Goal: Book appointment/travel/reservation

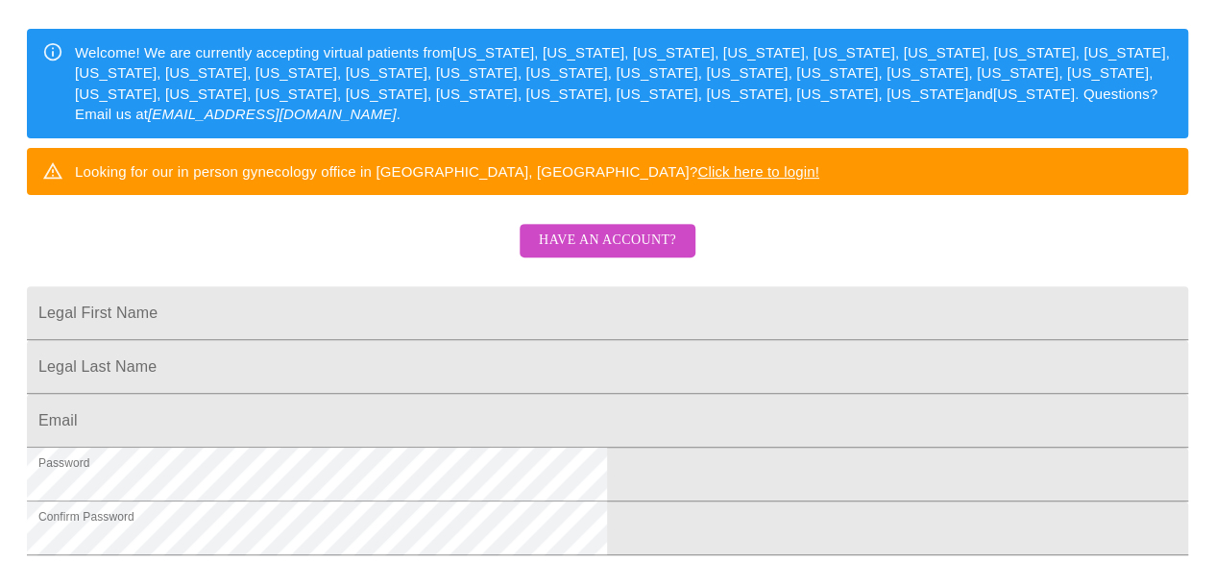
scroll to position [267, 0]
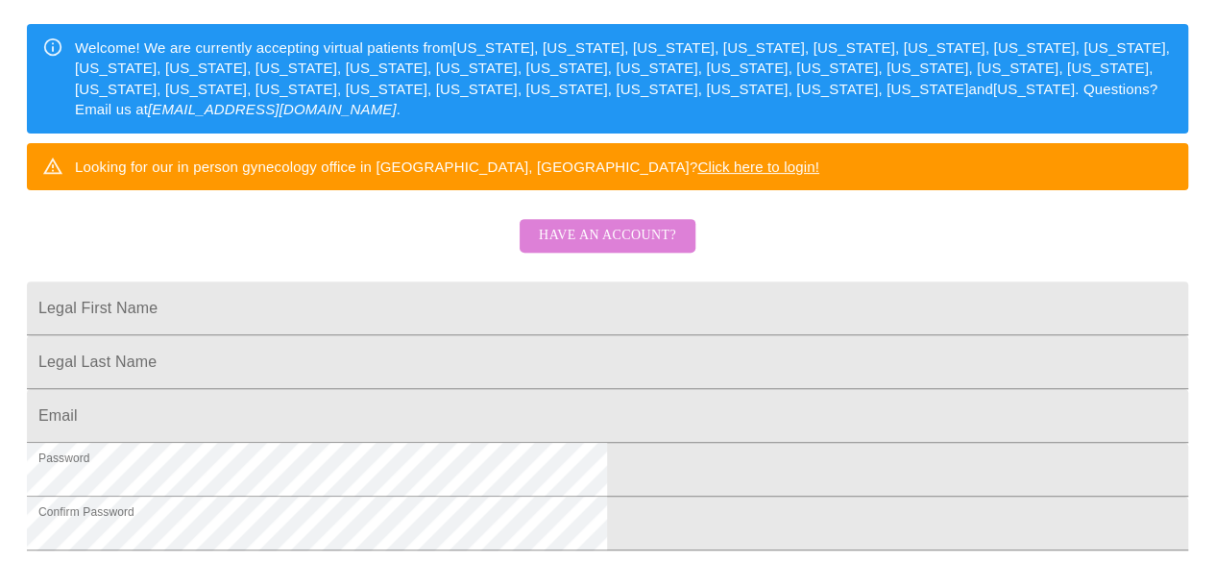
click at [622, 248] on span "Have an account?" at bounding box center [607, 236] width 137 height 24
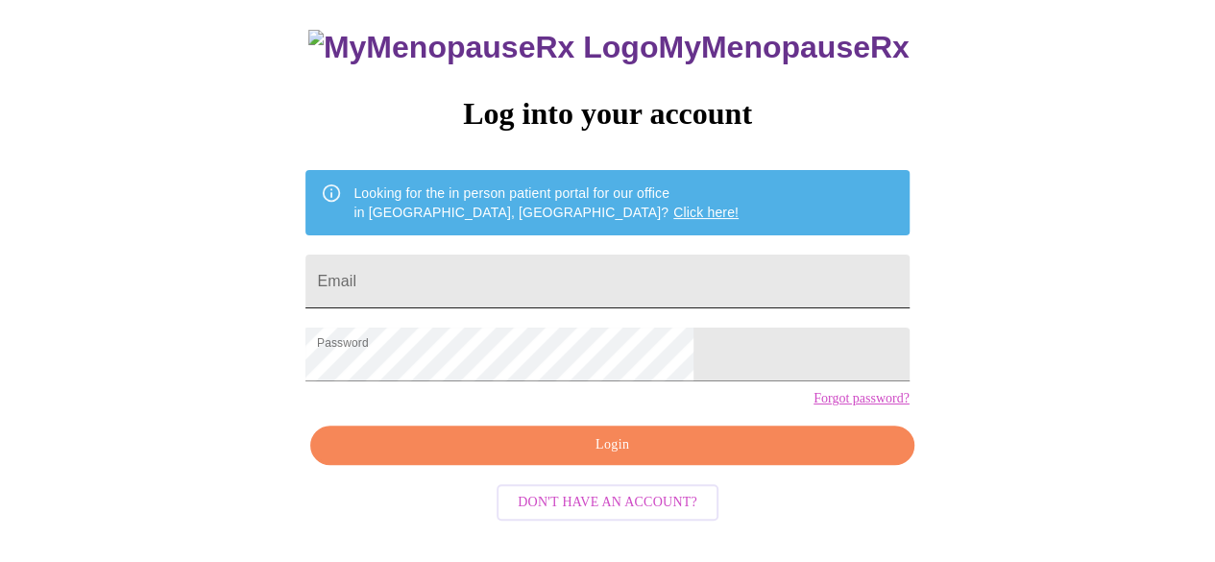
click at [488, 277] on input "Email" at bounding box center [606, 281] width 603 height 54
type input "[EMAIL_ADDRESS][DOMAIN_NAME]"
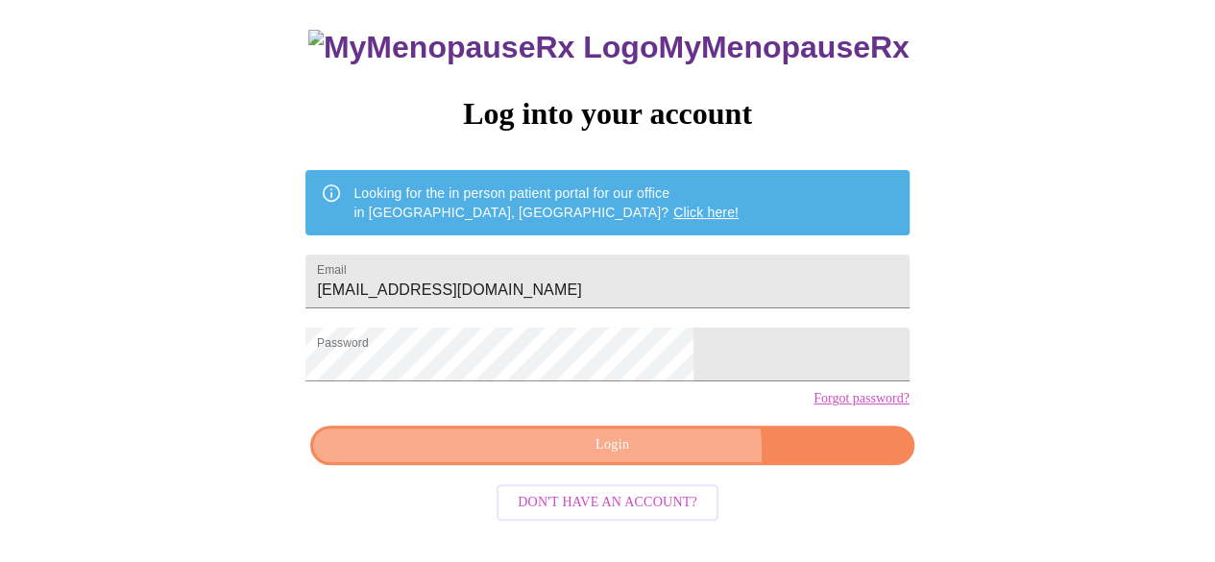
click at [643, 457] on span "Login" at bounding box center [611, 445] width 559 height 24
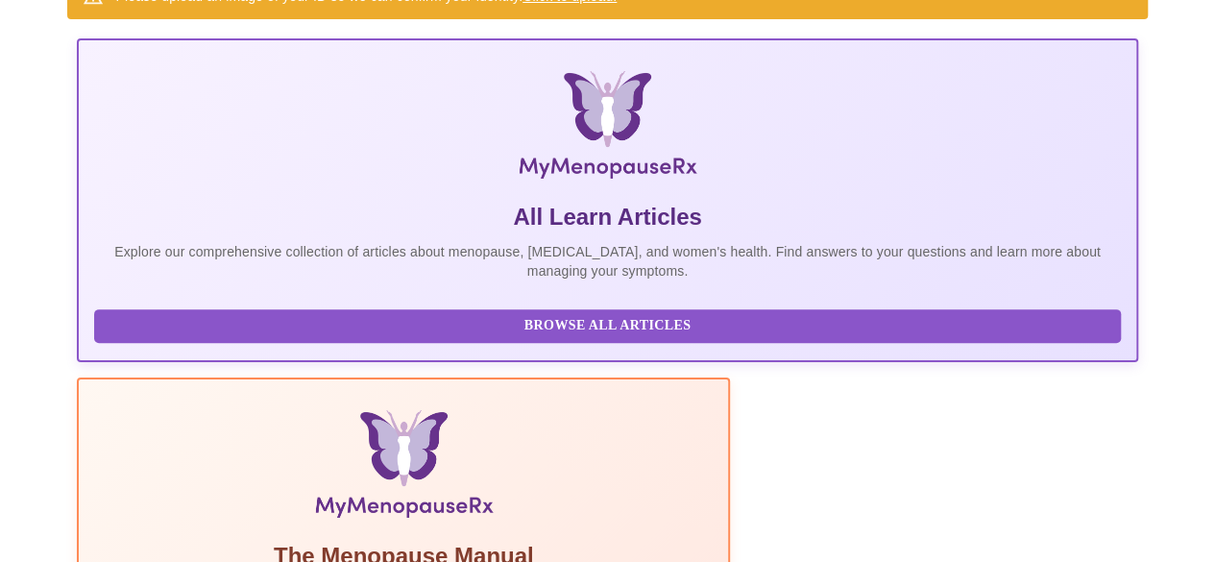
scroll to position [241, 0]
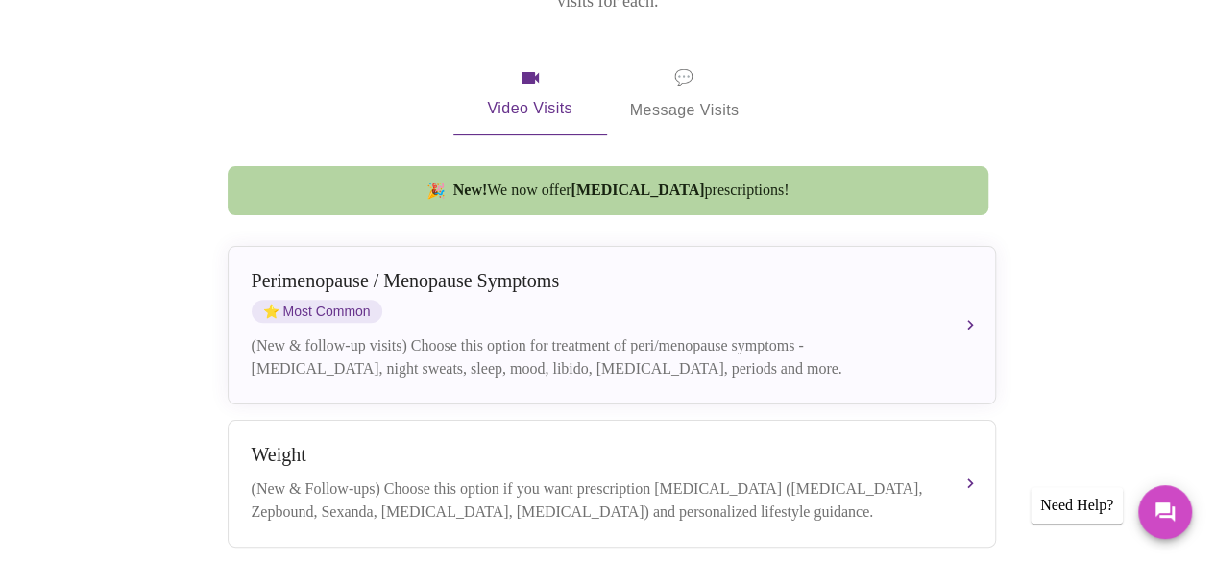
scroll to position [298, 0]
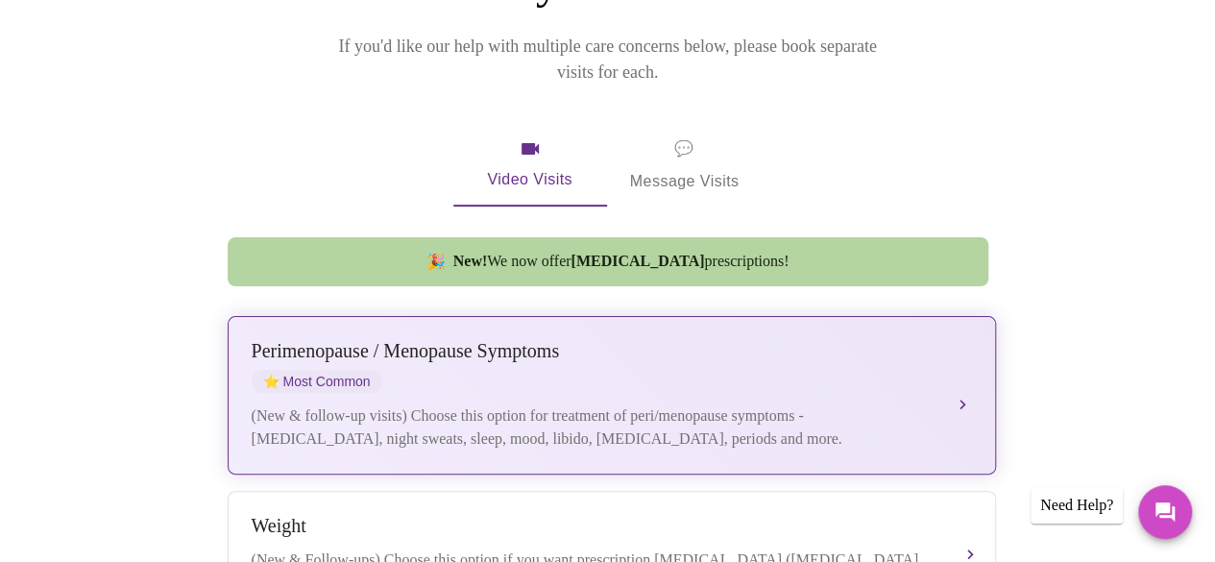
click at [662, 340] on div "[MEDICAL_DATA] / Menopause Symptoms ⭐ Most Common" at bounding box center [593, 366] width 682 height 53
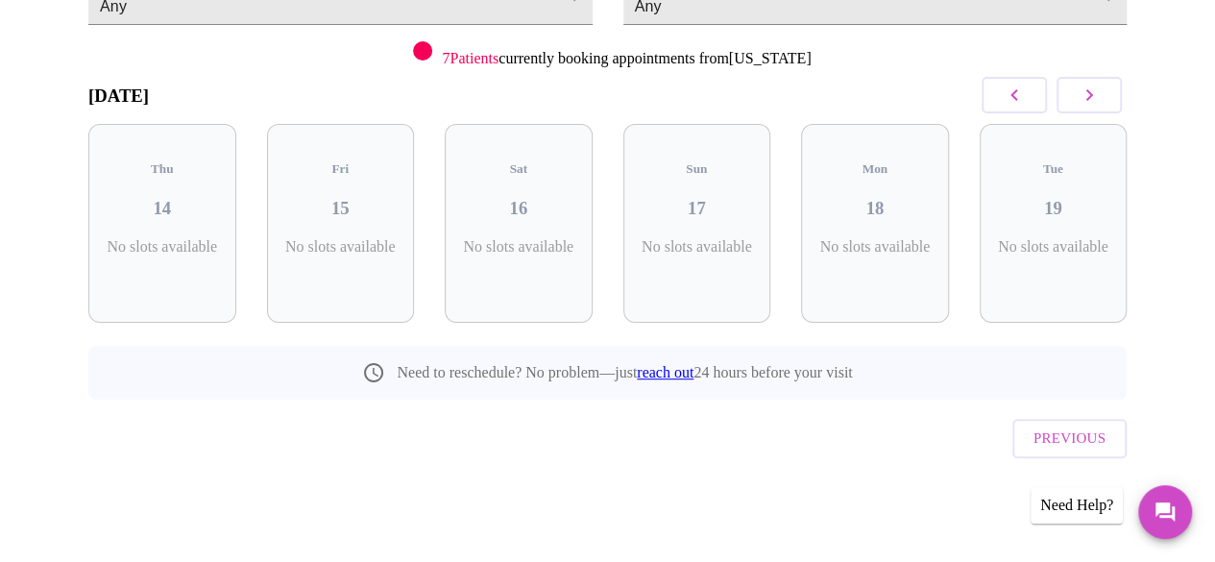
scroll to position [219, 0]
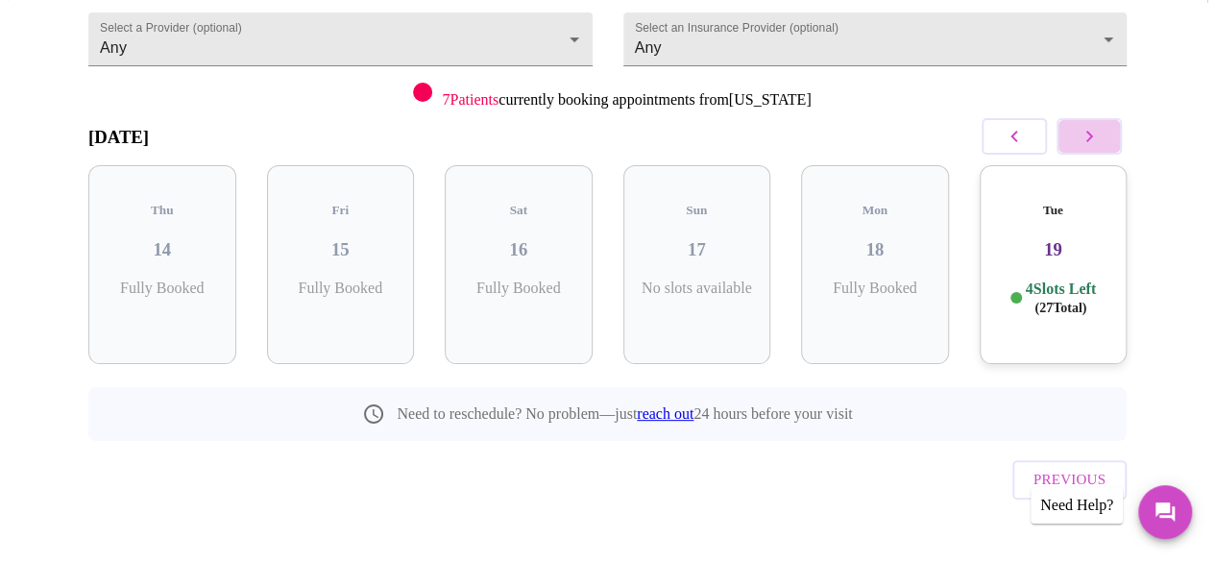
click at [1100, 135] on icon "button" at bounding box center [1088, 136] width 23 height 23
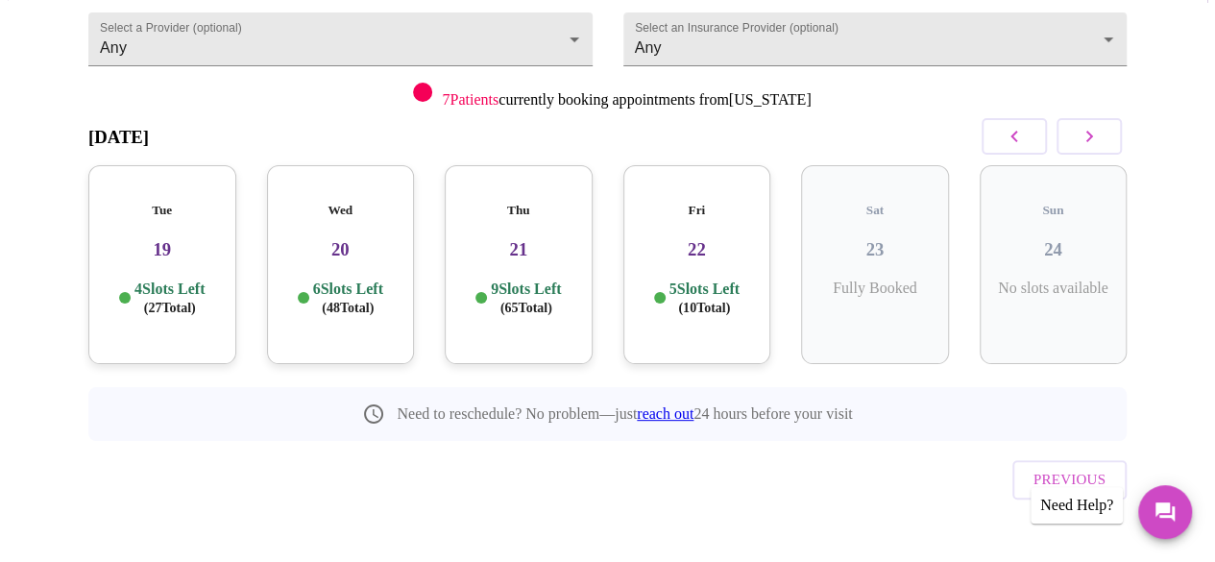
click at [176, 244] on div "Tue 19 4 Slots Left ( 27 Total)" at bounding box center [162, 264] width 148 height 199
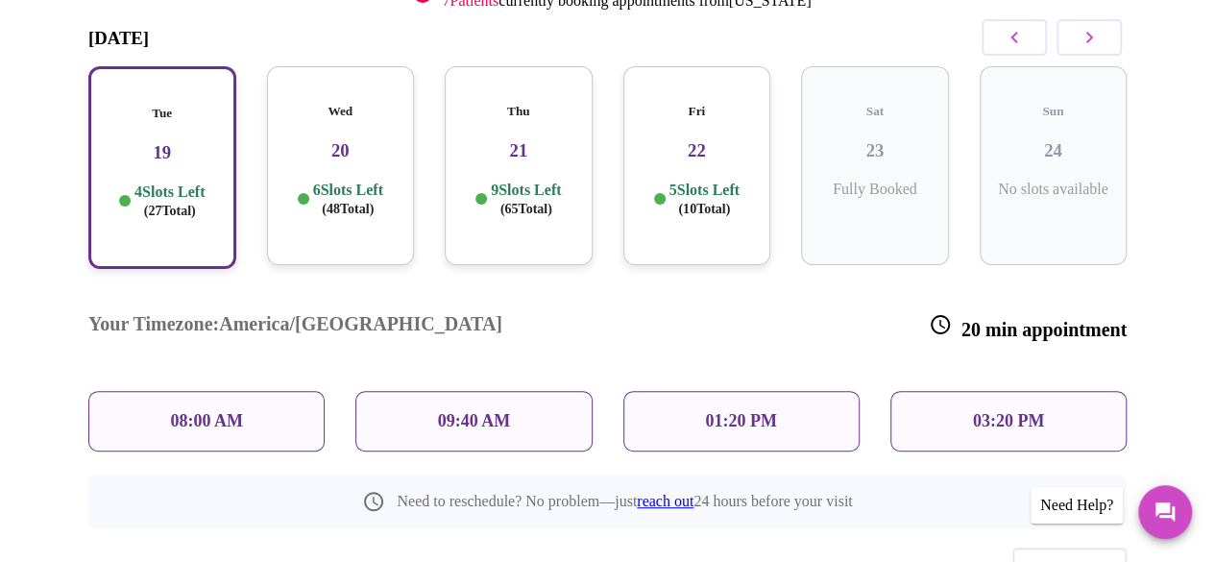
scroll to position [315, 0]
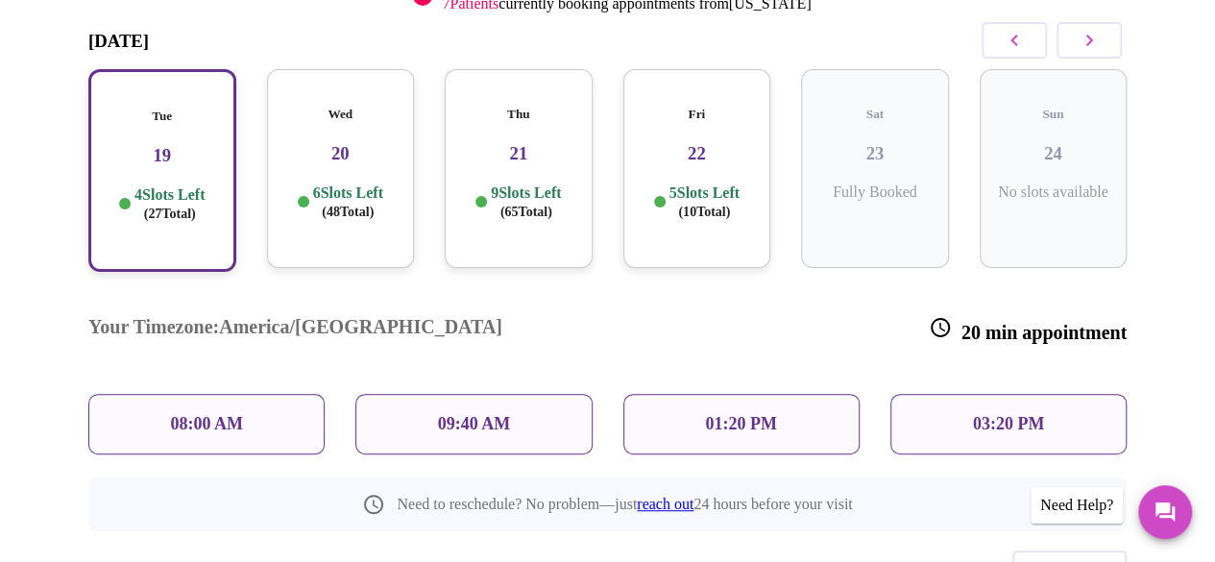
click at [359, 143] on h3 "20" at bounding box center [340, 153] width 117 height 21
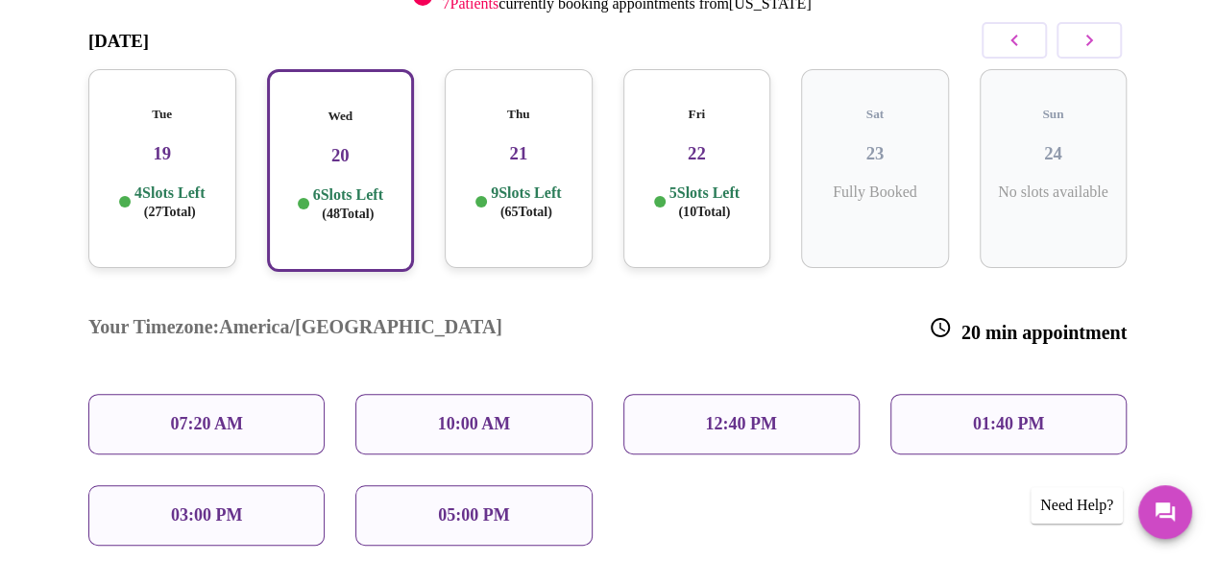
click at [503, 107] on h5 "Thu" at bounding box center [518, 114] width 117 height 15
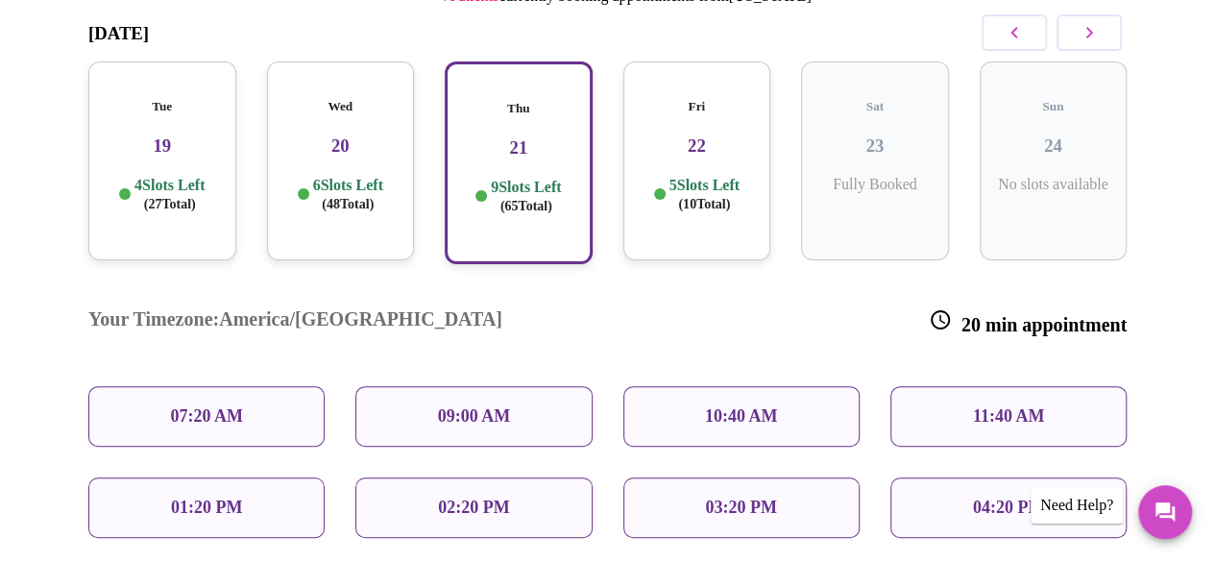
scroll to position [344, 0]
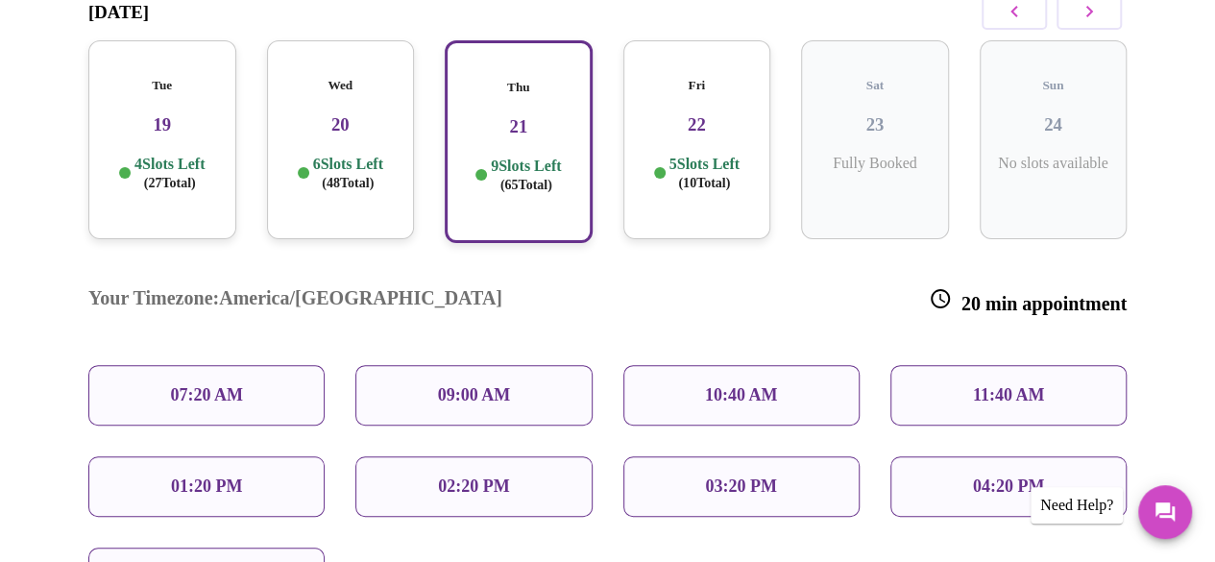
click at [177, 176] on span "( 27 Total)" at bounding box center [170, 183] width 52 height 14
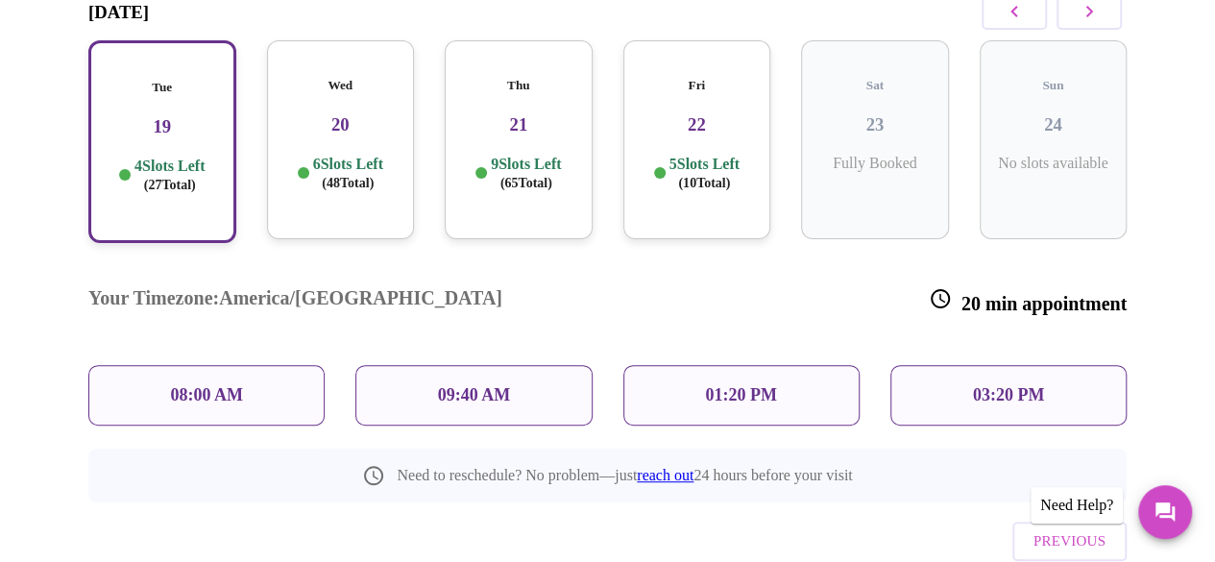
click at [343, 155] on p "6 Slots Left ( 48 Total)" at bounding box center [348, 173] width 70 height 37
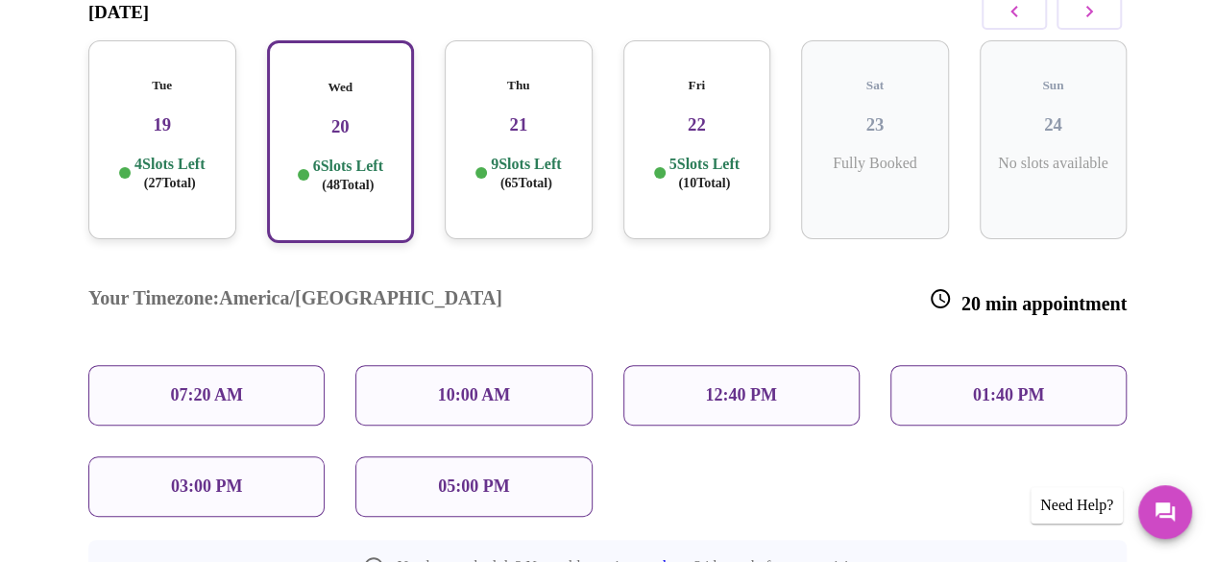
click at [571, 155] on div "9 Slots Left ( 65 Total)" at bounding box center [518, 173] width 117 height 37
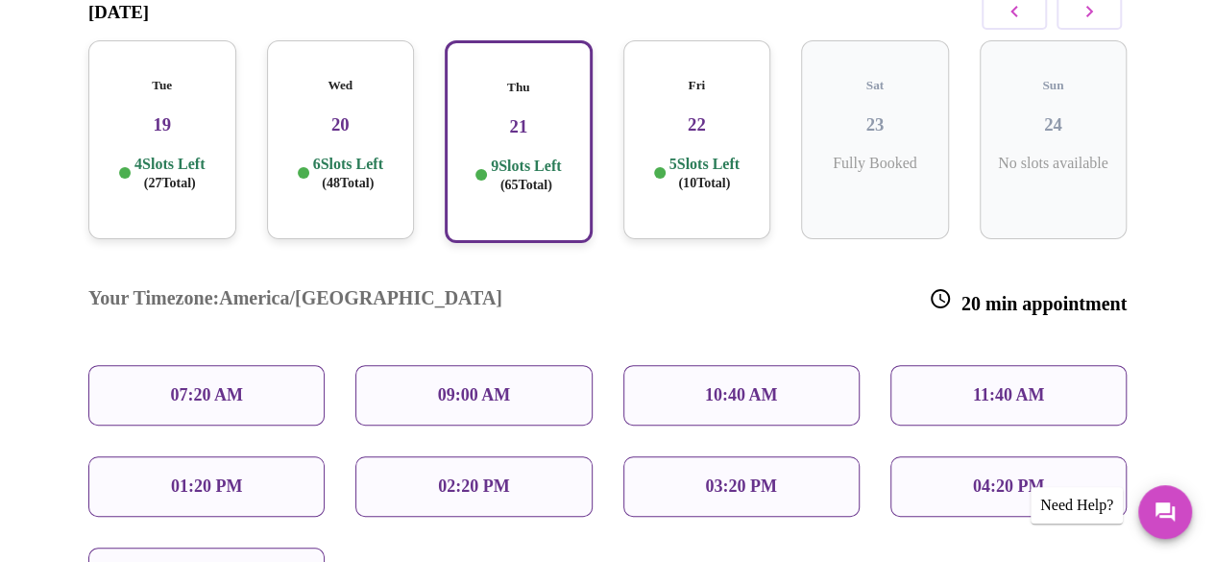
click at [553, 456] on div "02:20 PM" at bounding box center [473, 486] width 236 height 60
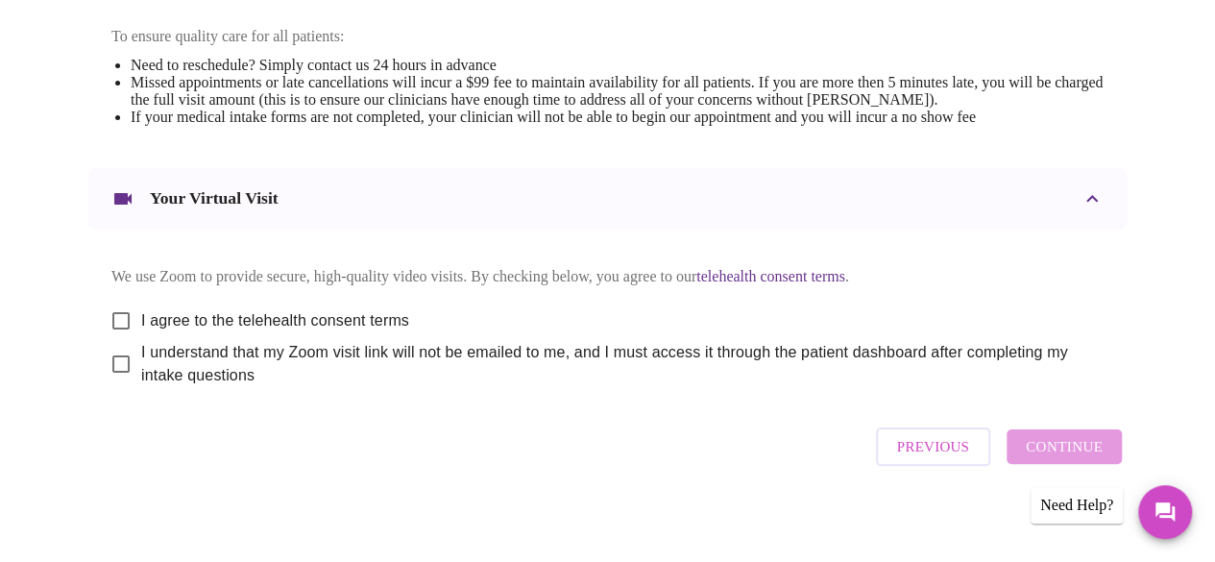
scroll to position [862, 0]
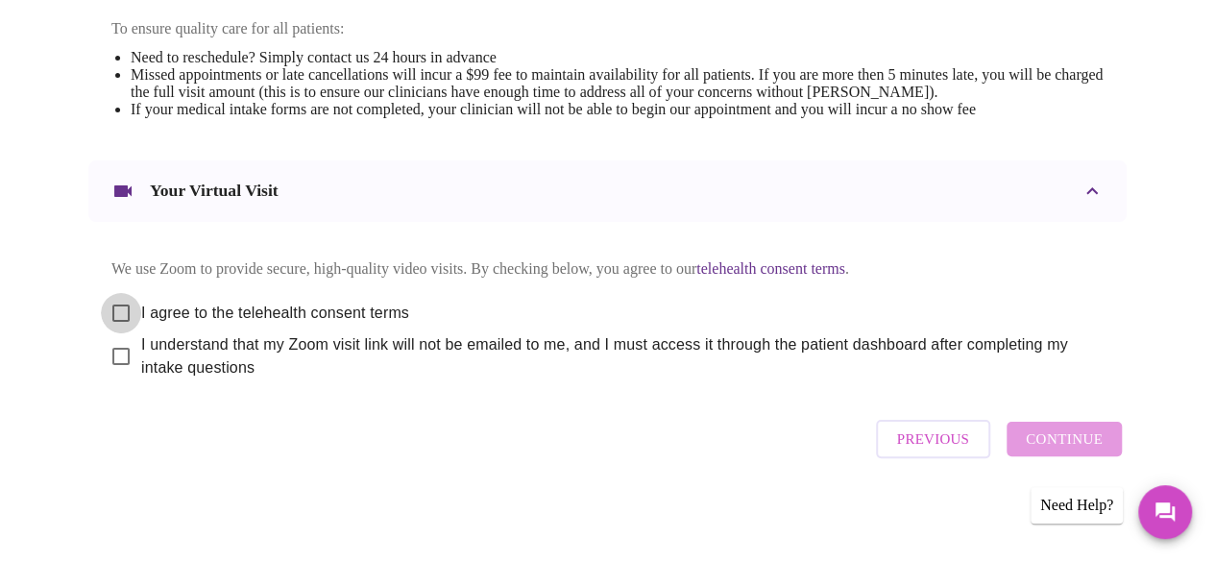
click at [114, 310] on input "I agree to the telehealth consent terms" at bounding box center [121, 313] width 40 height 40
checkbox input "true"
click at [109, 358] on input "I understand that my Zoom visit link will not be emailed to me, and I must acce…" at bounding box center [121, 356] width 40 height 40
checkbox input "true"
click at [1083, 443] on span "Continue" at bounding box center [1063, 438] width 77 height 25
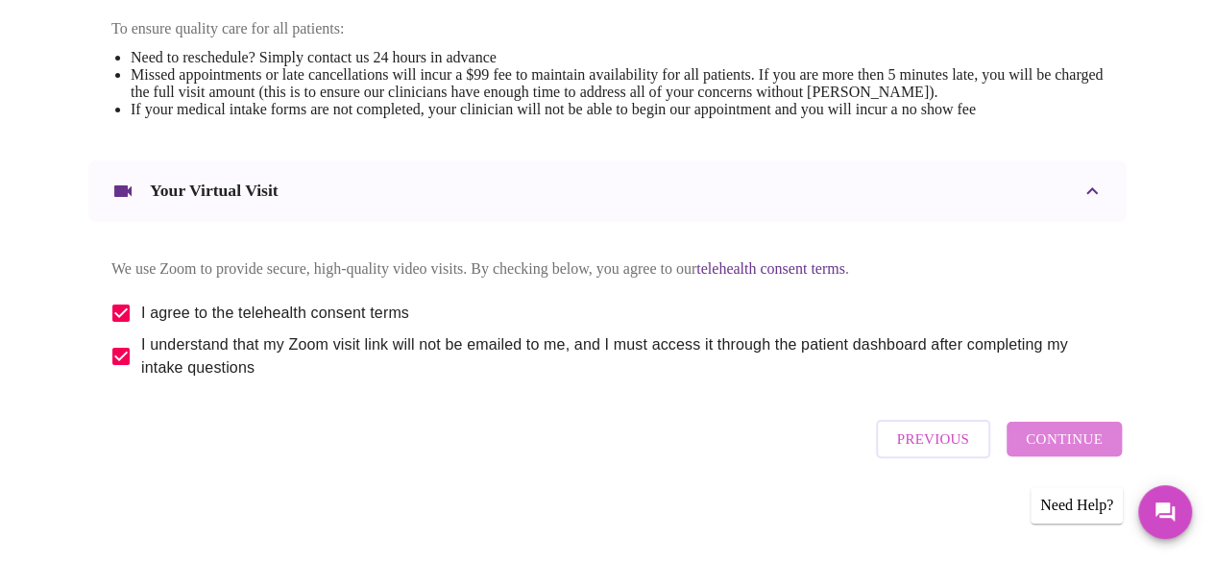
scroll to position [281, 0]
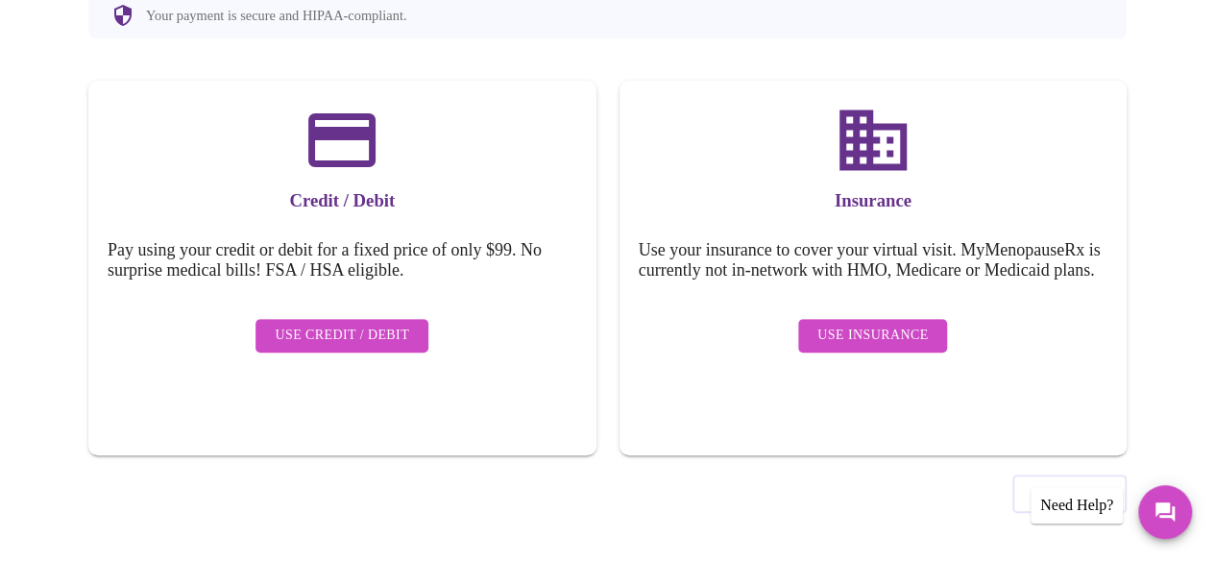
click at [944, 224] on div "Insurance Use your insurance to cover your virtual visit. MyMenopauseRx is curr…" at bounding box center [873, 268] width 508 height 374
click at [902, 348] on span "Use Insurance" at bounding box center [872, 336] width 110 height 24
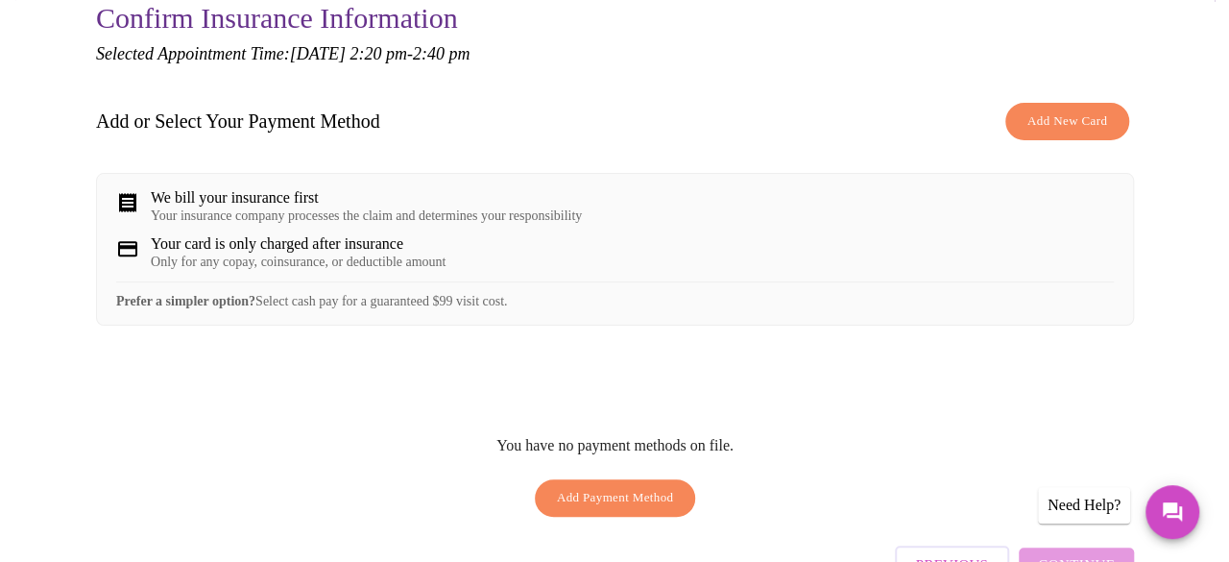
scroll to position [223, 0]
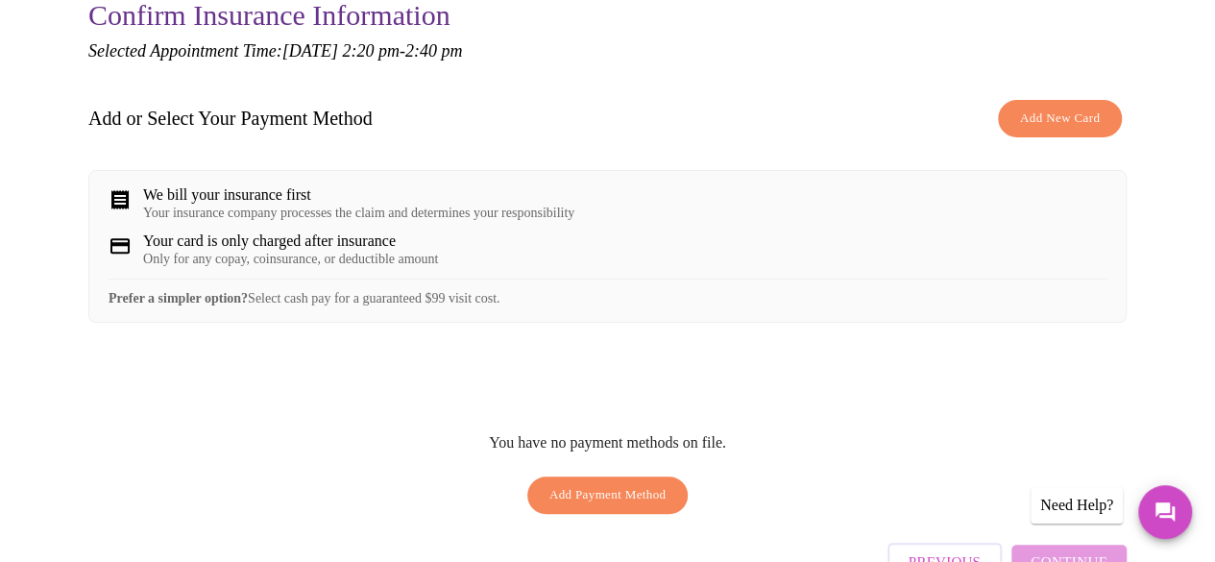
click at [1081, 116] on span "Add New Card" at bounding box center [1060, 119] width 80 height 22
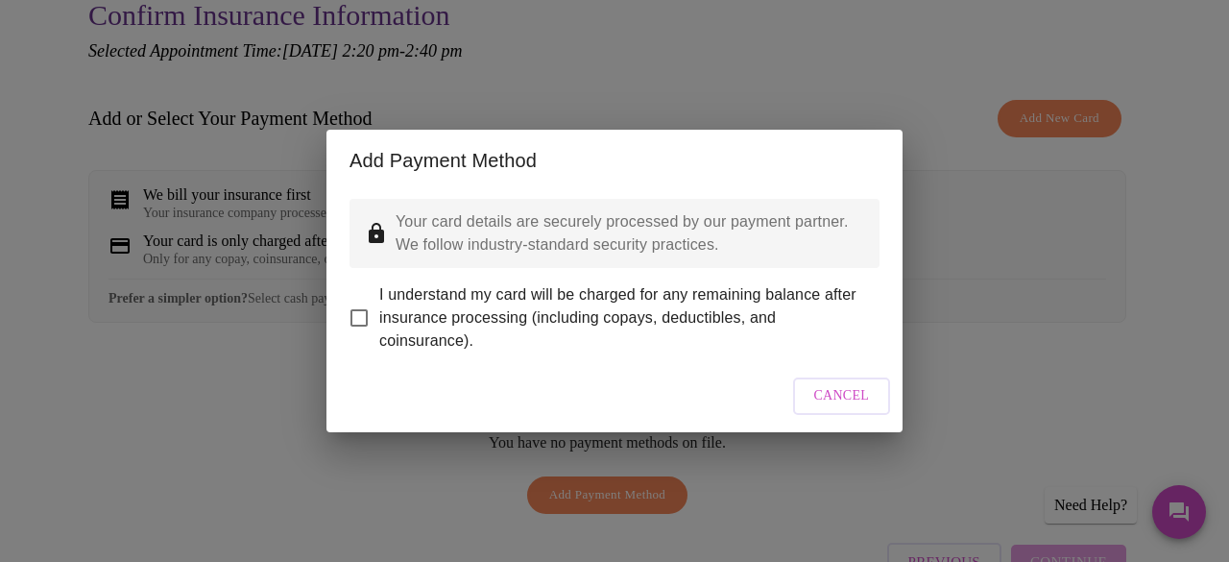
click at [359, 305] on input "I understand my card will be charged for any remaining balance after insurance …" at bounding box center [359, 318] width 40 height 40
checkbox input "true"
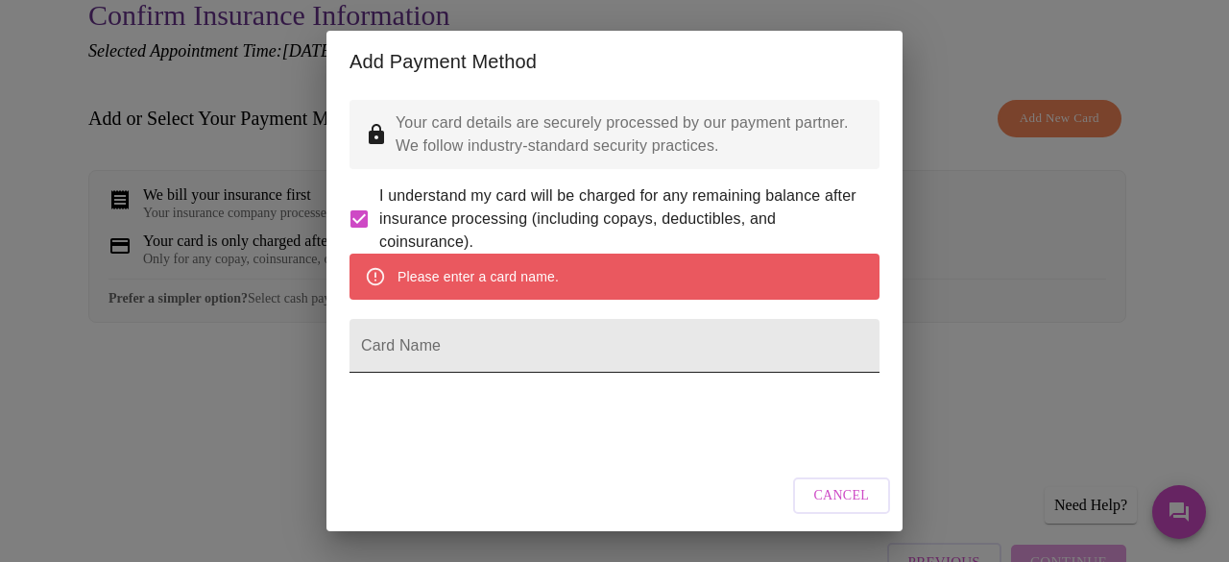
click at [633, 372] on input "Card Name" at bounding box center [614, 346] width 530 height 54
click at [548, 373] on input "Card Name" at bounding box center [614, 346] width 530 height 54
click at [533, 373] on input "Card Name" at bounding box center [614, 346] width 530 height 54
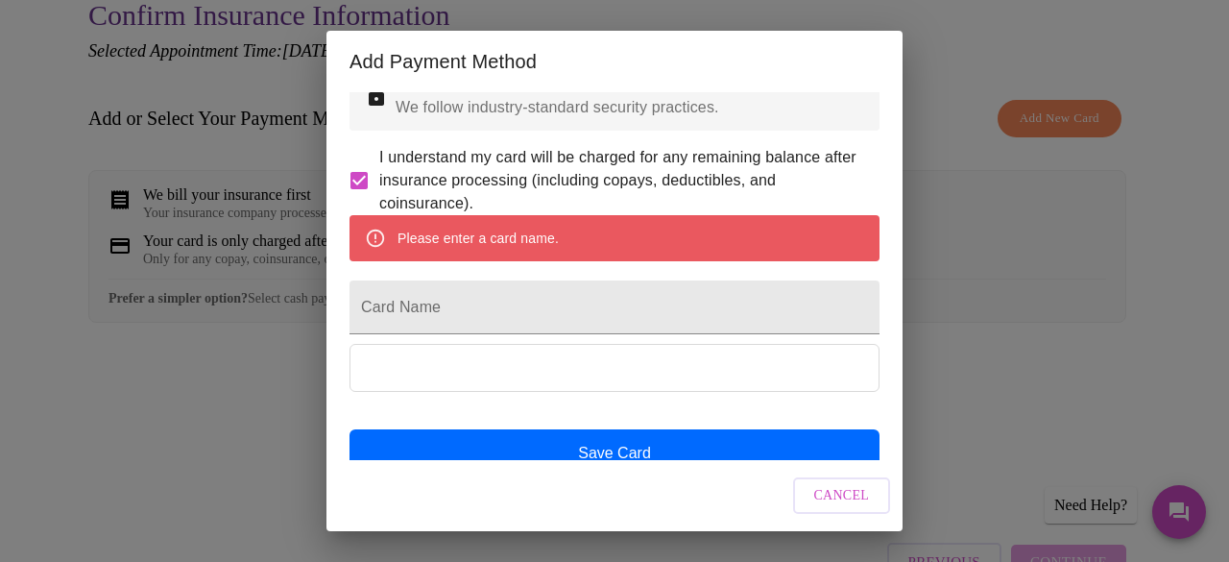
scroll to position [113, 0]
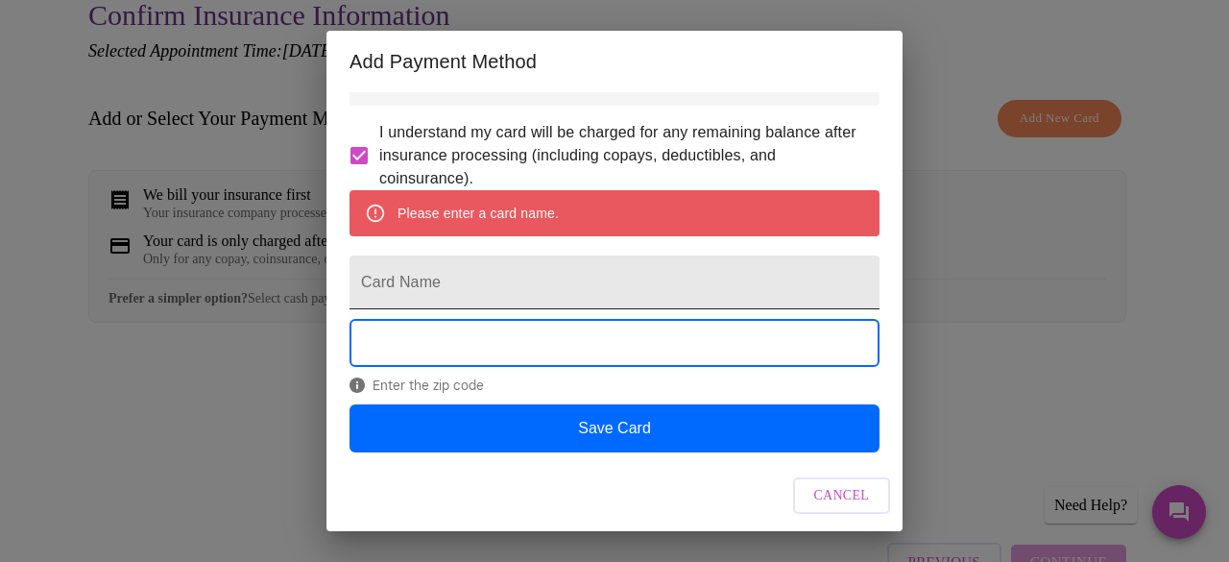
click at [561, 259] on input "Card Name" at bounding box center [614, 282] width 530 height 54
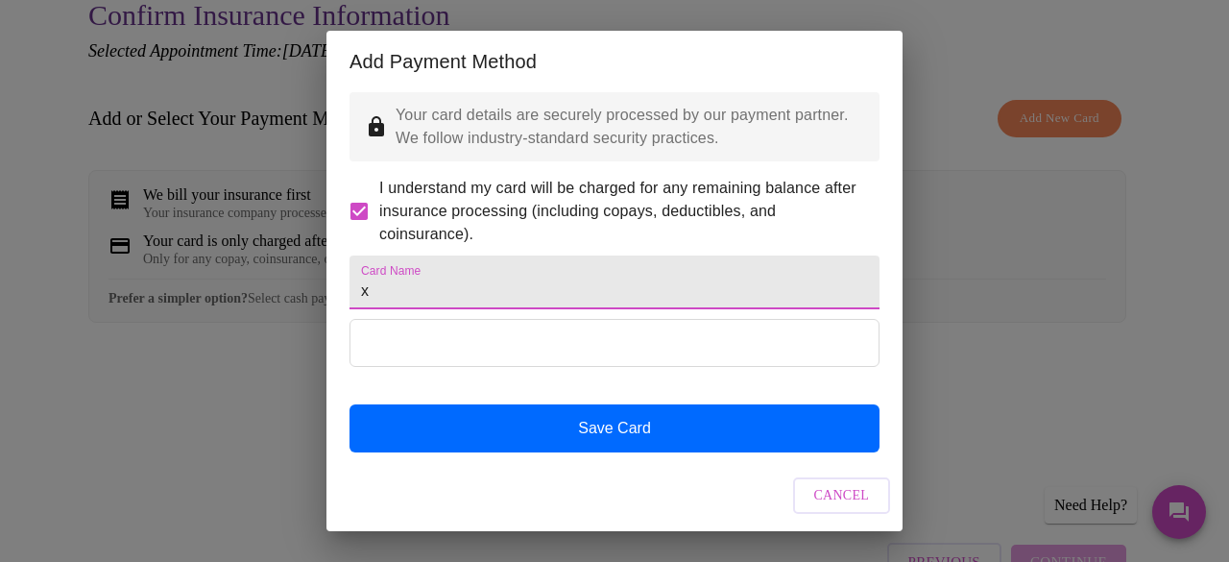
scroll to position [58, 0]
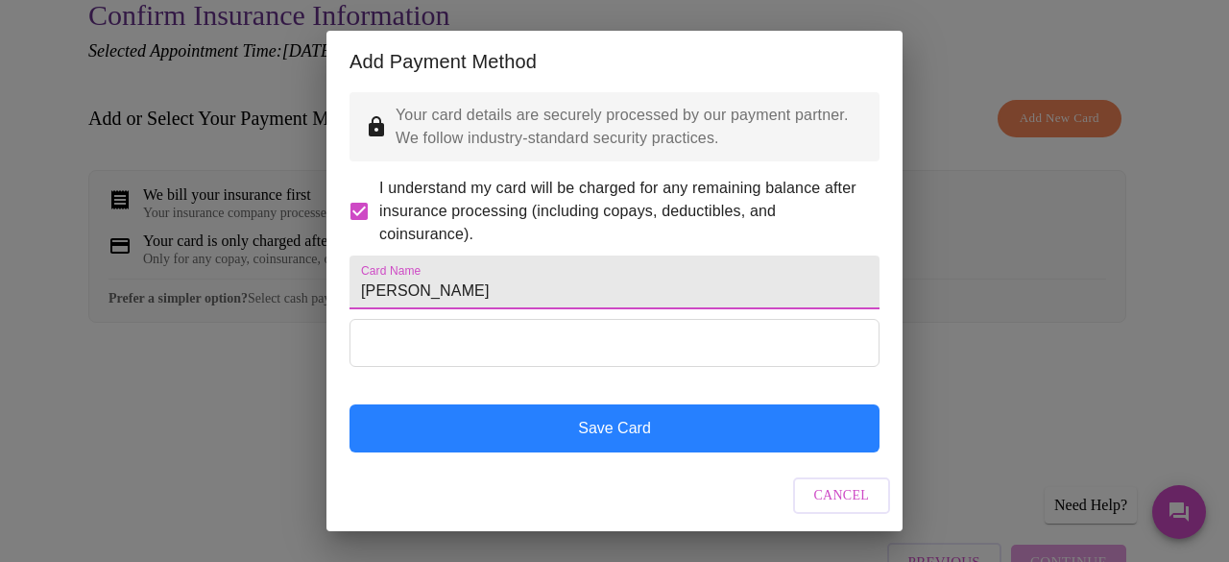
type input "[PERSON_NAME]"
click at [600, 437] on button "Save Card" at bounding box center [614, 428] width 530 height 48
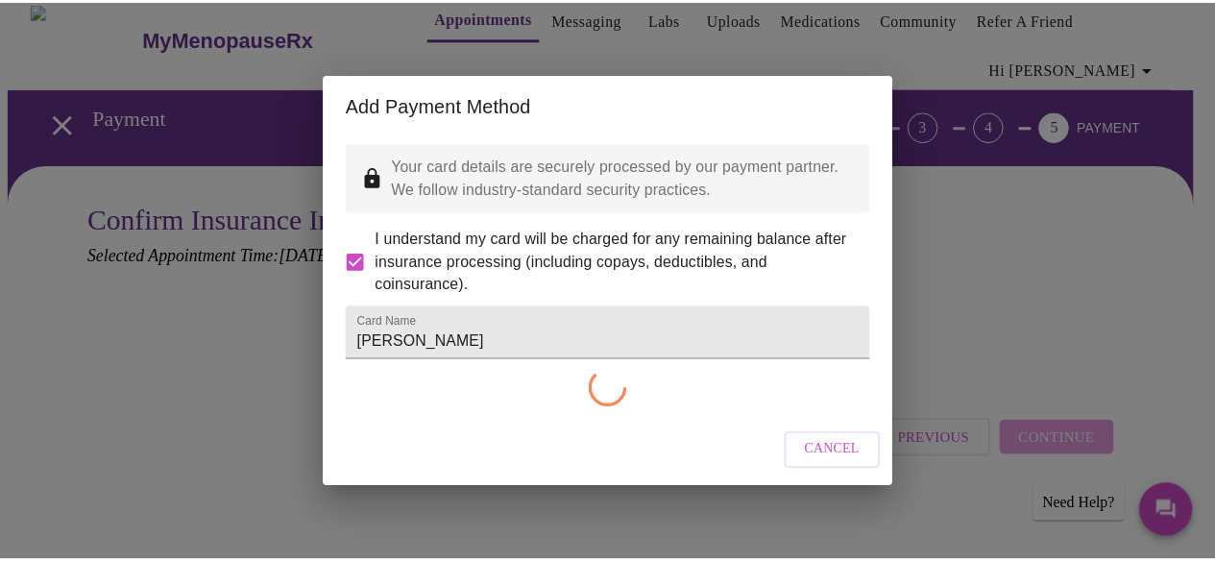
scroll to position [0, 0]
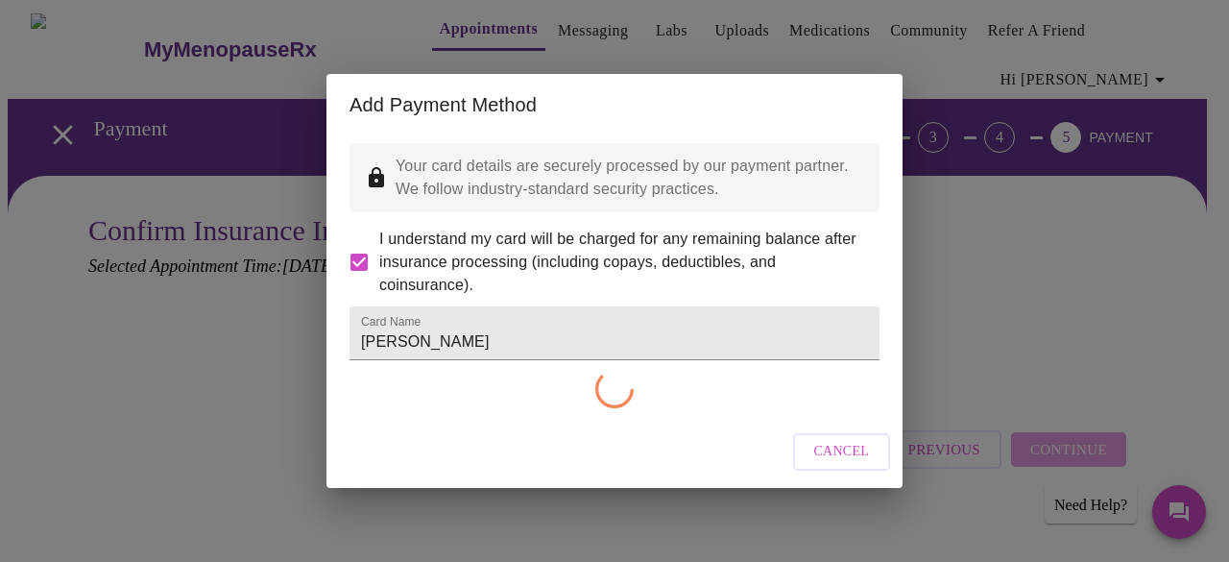
checkbox input "false"
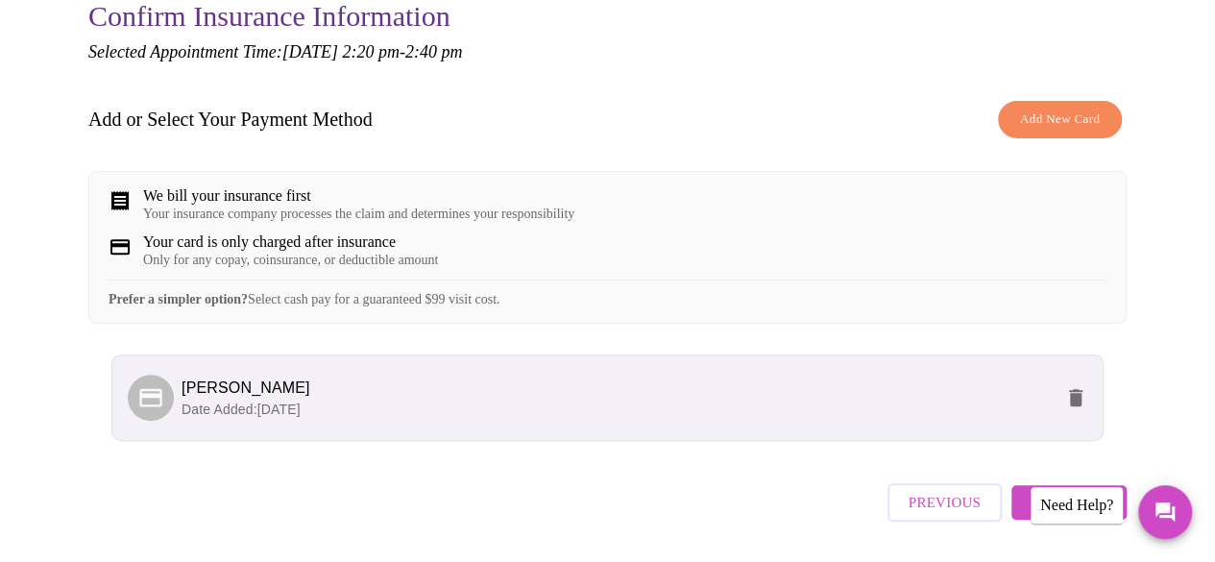
scroll to position [298, 0]
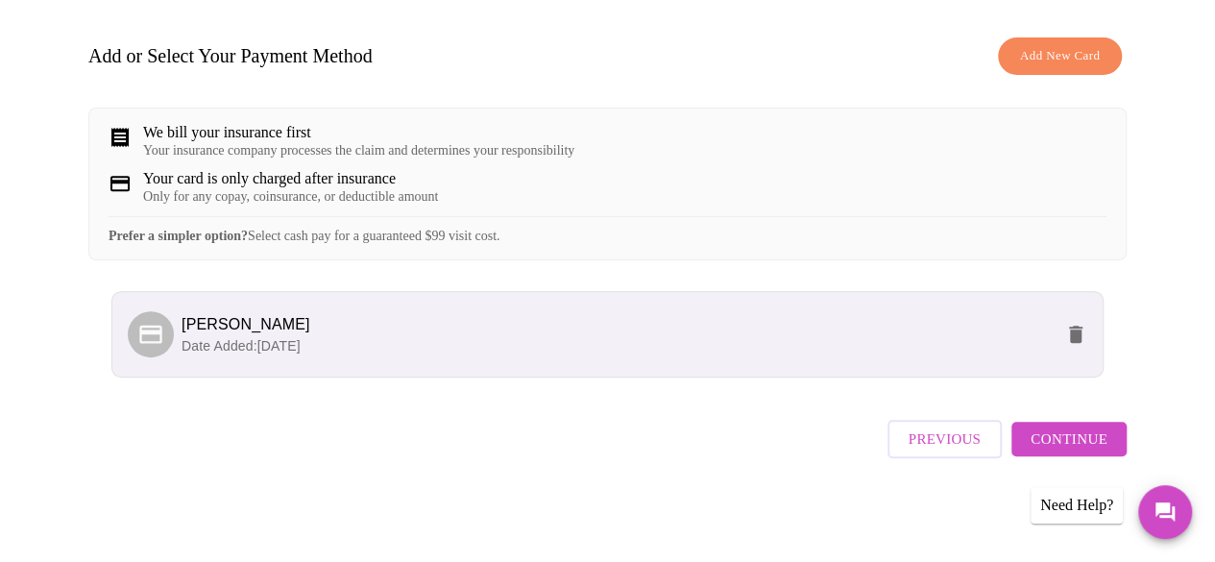
click at [1089, 435] on span "Continue" at bounding box center [1068, 438] width 77 height 25
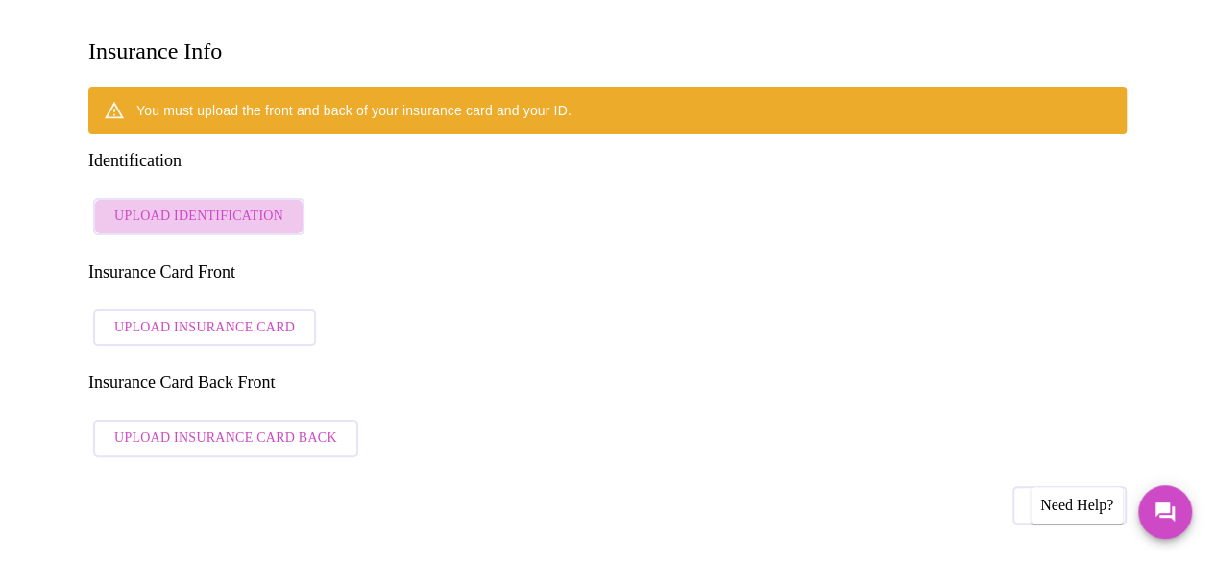
click at [231, 205] on span "Upload Identification" at bounding box center [198, 217] width 169 height 24
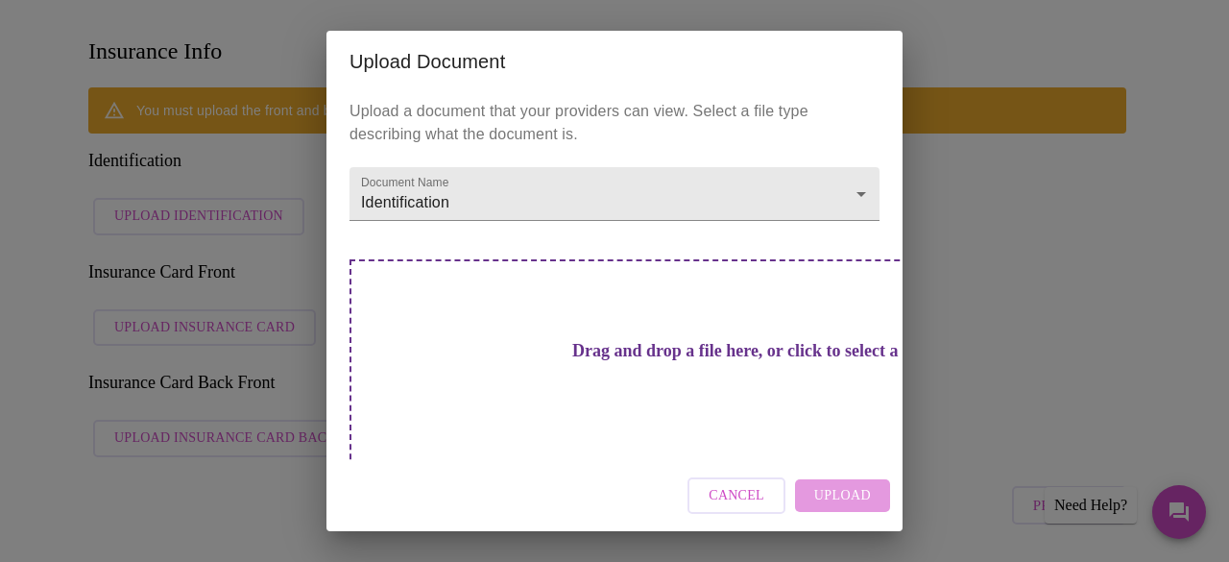
click at [763, 500] on span "Cancel" at bounding box center [737, 496] width 56 height 24
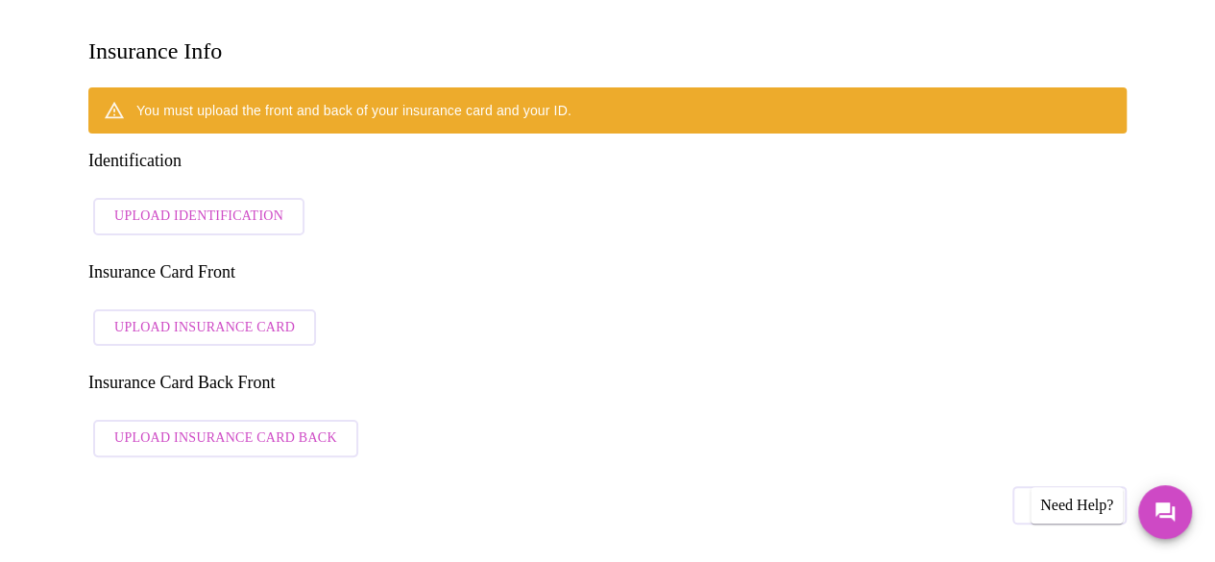
click at [1020, 247] on div "You must upload the front and back of your insurance card and your ID. Identifi…" at bounding box center [607, 276] width 1038 height 379
click at [242, 198] on button "Upload Identification" at bounding box center [198, 216] width 211 height 37
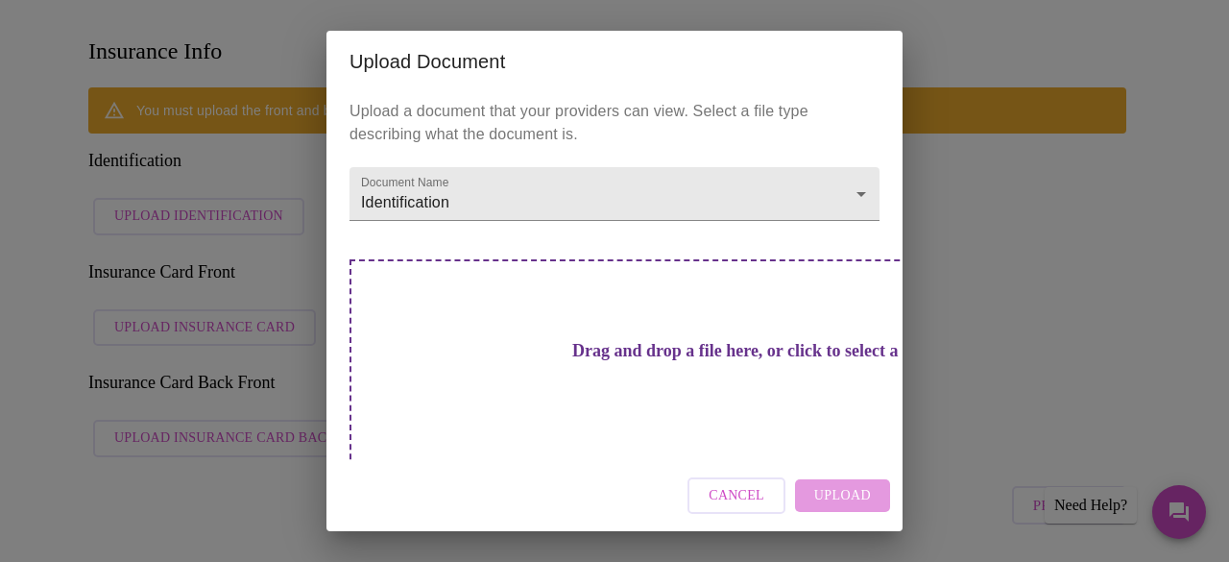
click at [608, 341] on h3 "Drag and drop a file here, or click to select a file" at bounding box center [749, 351] width 530 height 20
click at [655, 345] on h3 "Drag and drop a file here, or click to select a file" at bounding box center [749, 351] width 530 height 20
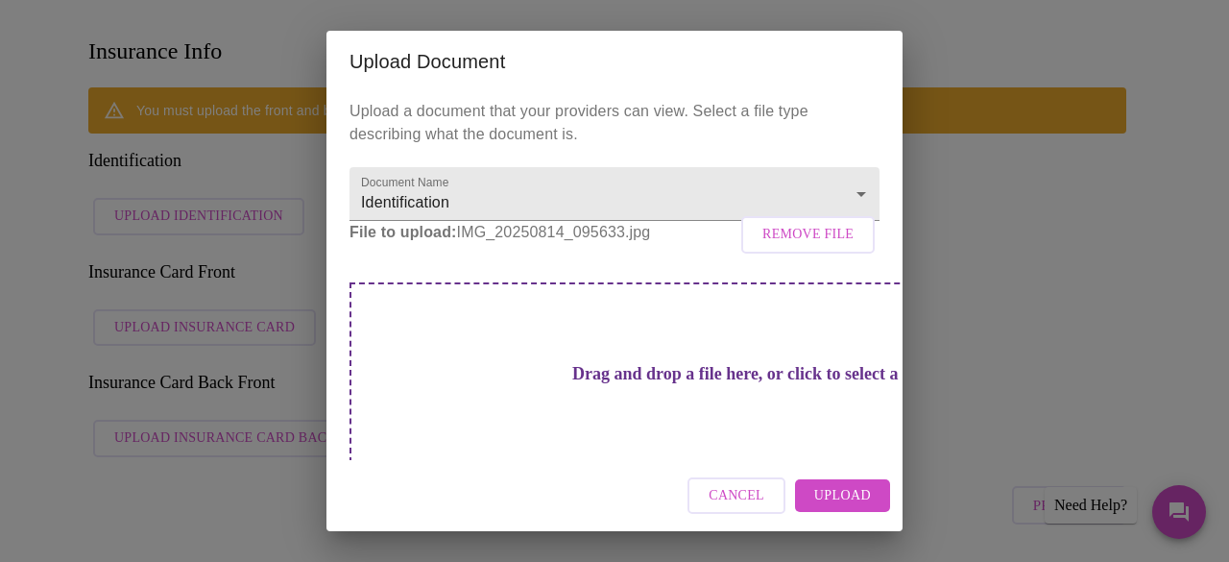
click at [844, 501] on span "Upload" at bounding box center [842, 496] width 57 height 24
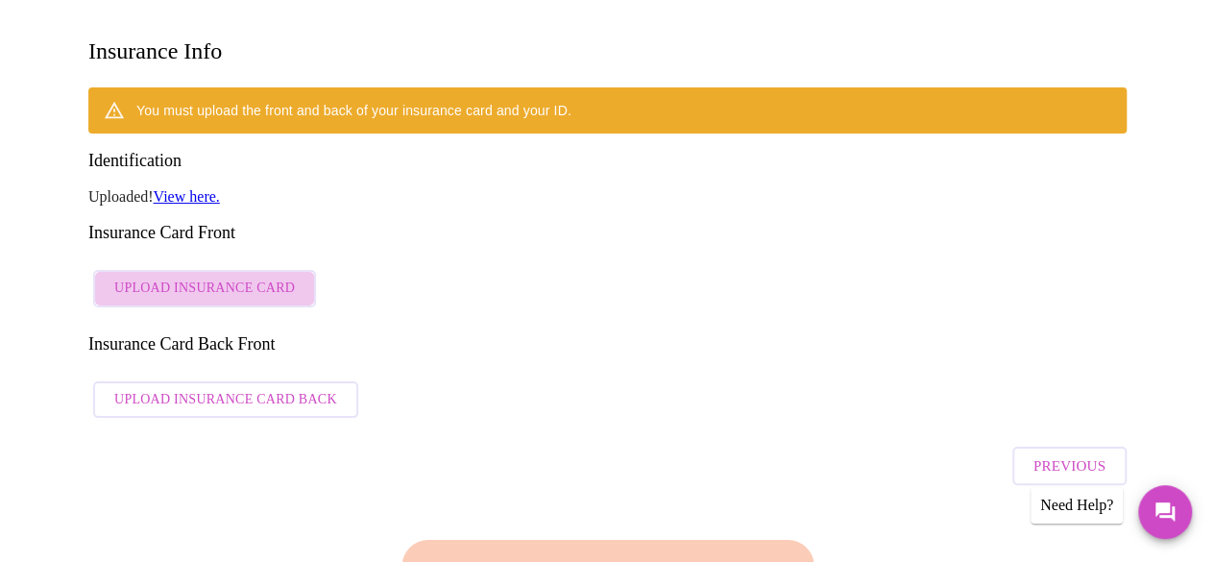
click at [229, 277] on span "Upload Insurance Card" at bounding box center [204, 289] width 181 height 24
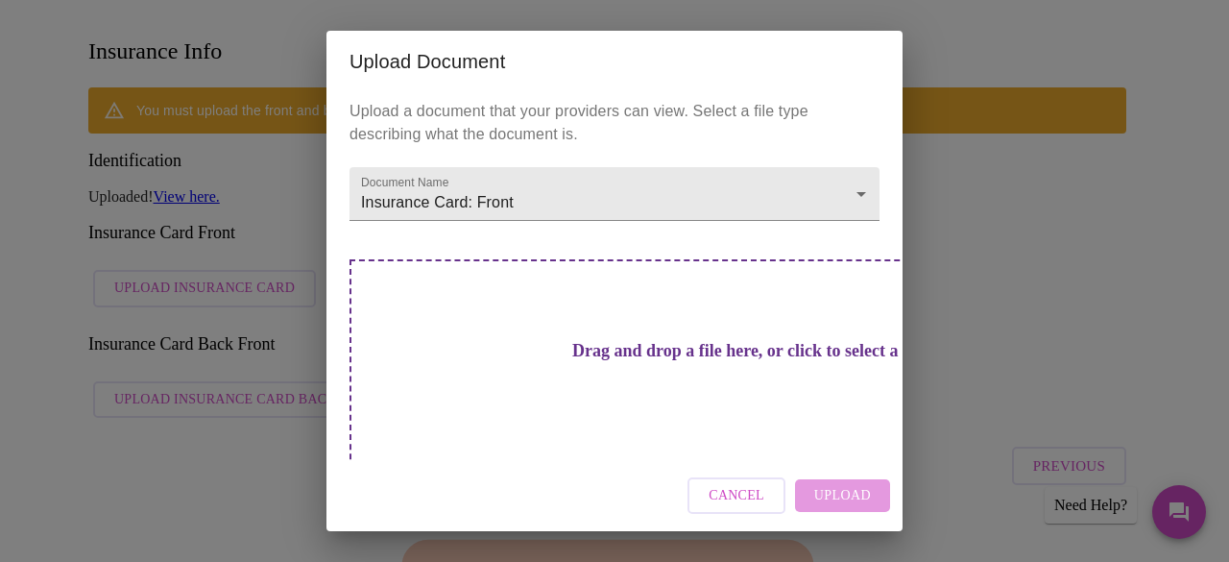
click at [694, 344] on h3 "Drag and drop a file here, or click to select a file" at bounding box center [749, 351] width 530 height 20
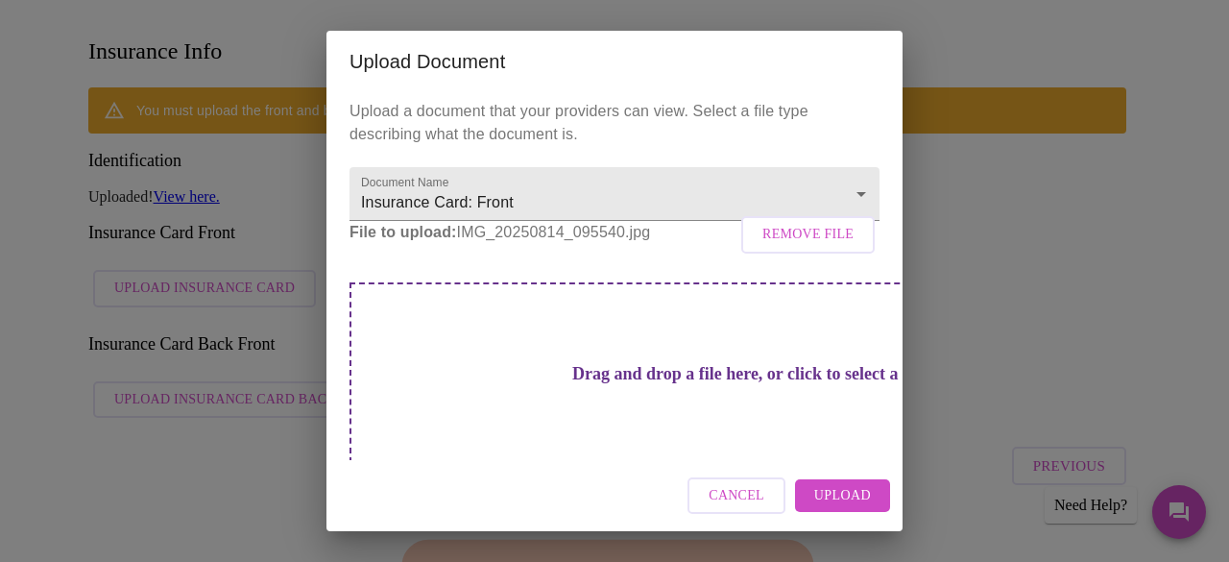
click at [855, 491] on span "Upload" at bounding box center [842, 496] width 57 height 24
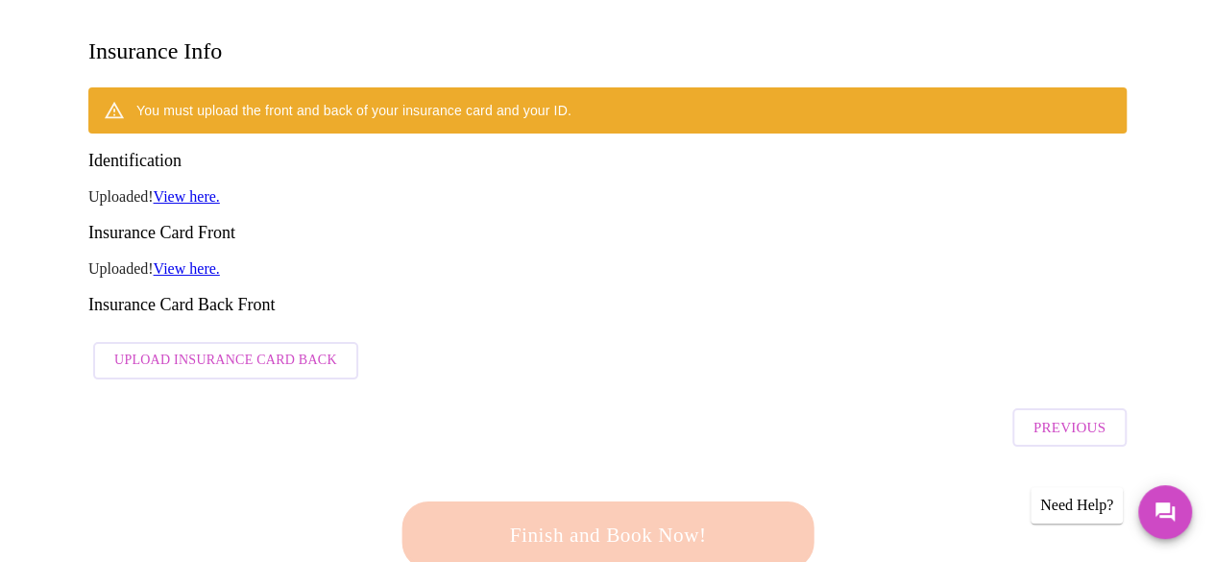
click at [235, 342] on button "Upload Insurance Card Back" at bounding box center [225, 360] width 265 height 37
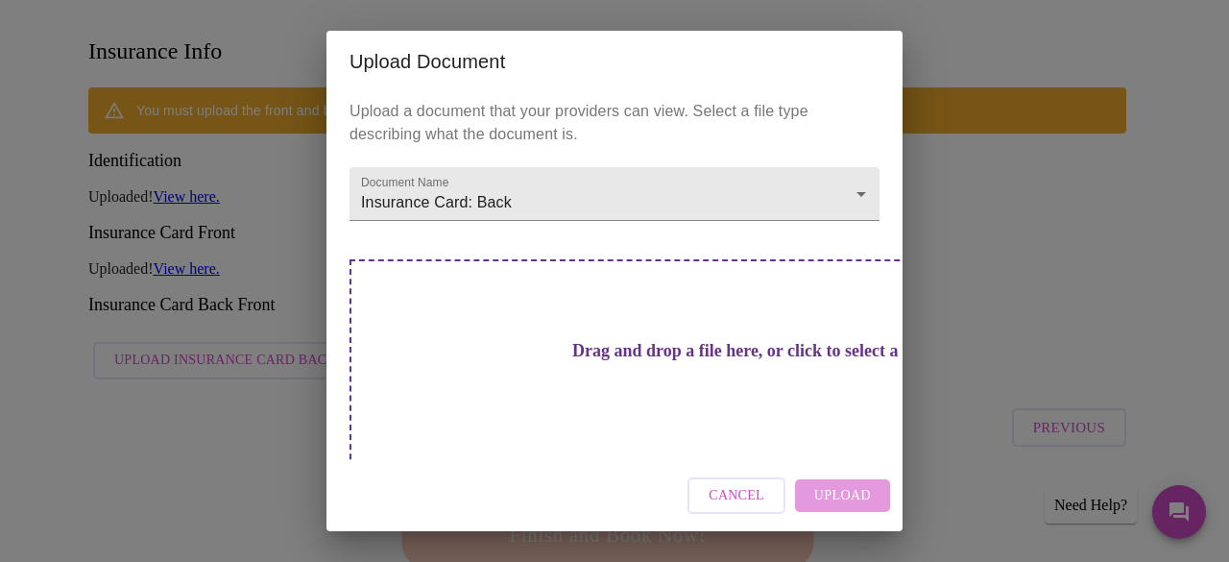
click at [567, 344] on h3 "Drag and drop a file here, or click to select a file" at bounding box center [749, 351] width 530 height 20
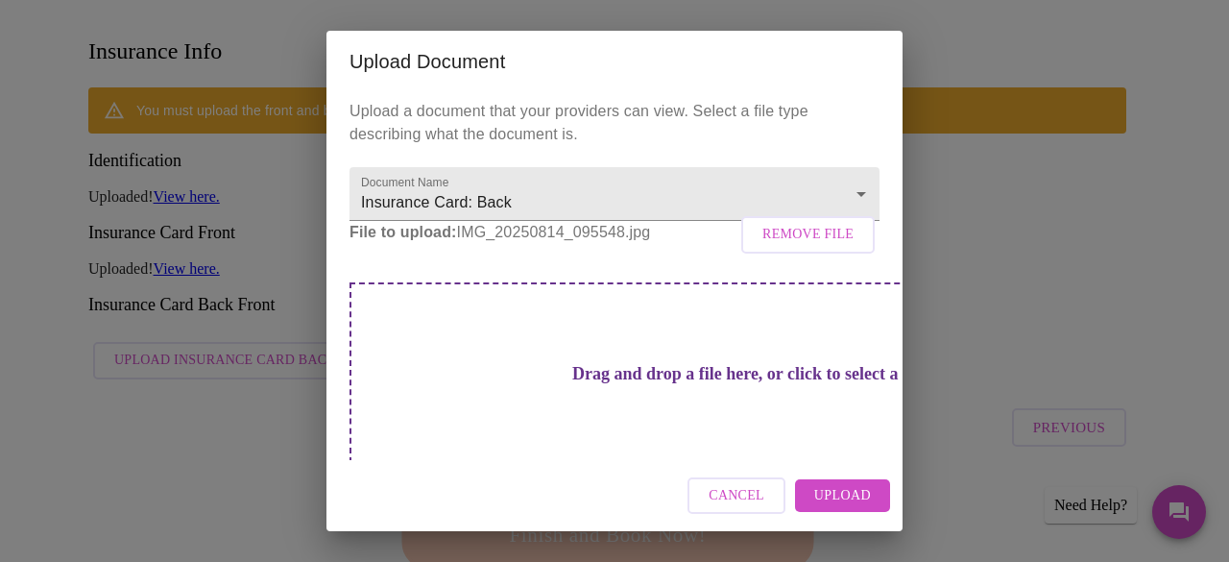
click at [831, 498] on span "Upload" at bounding box center [842, 496] width 57 height 24
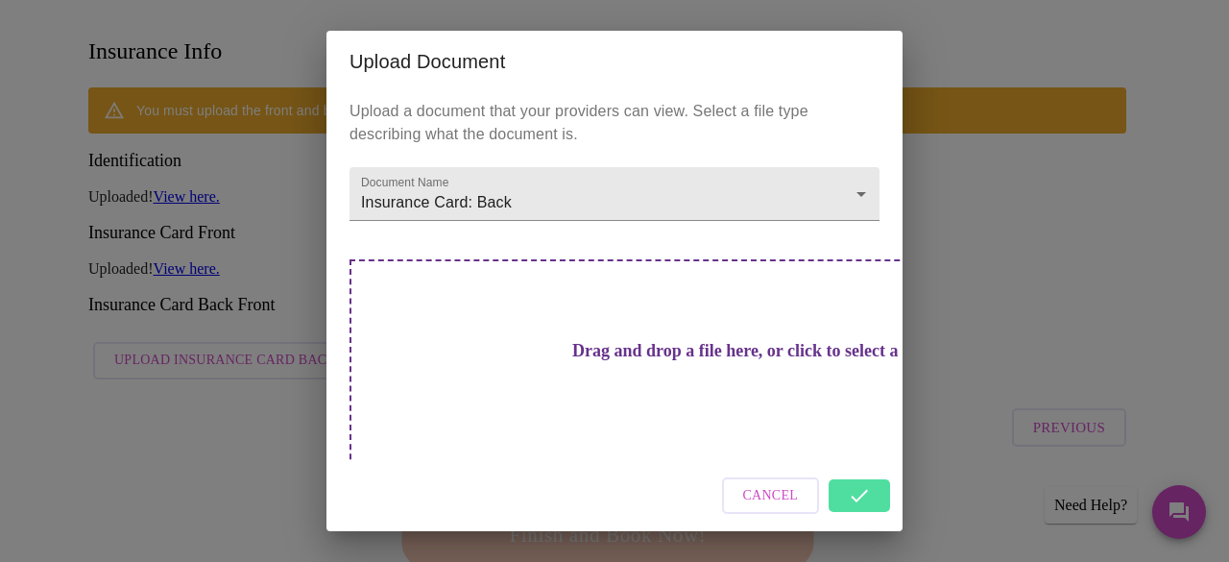
click at [859, 500] on div "Cancel" at bounding box center [614, 496] width 576 height 72
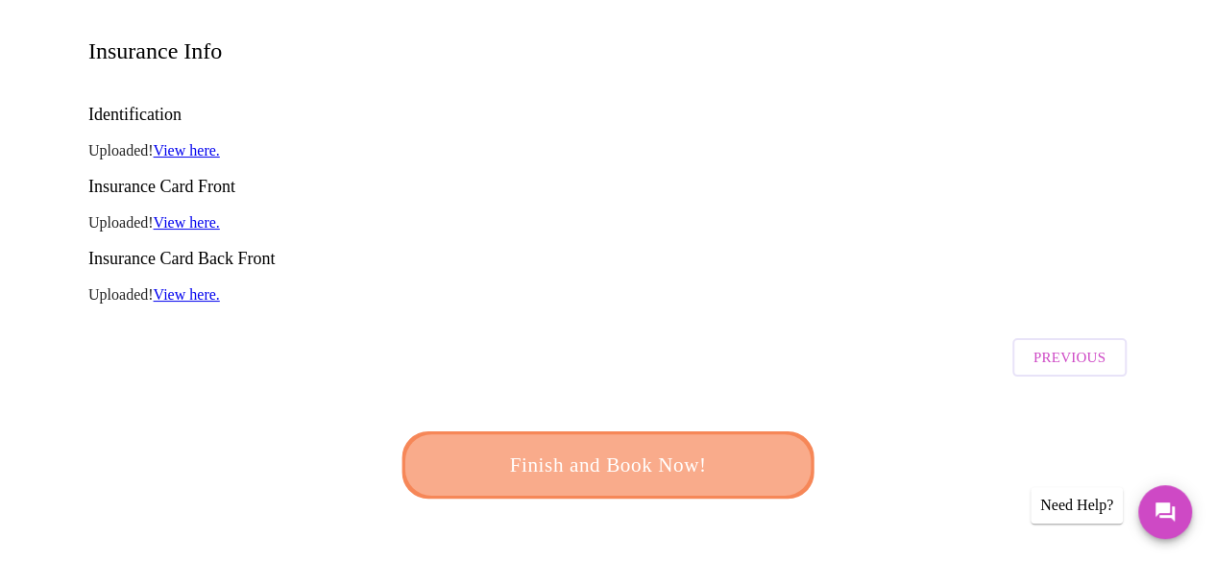
click at [687, 446] on span "Finish and Book Now!" at bounding box center [607, 464] width 373 height 37
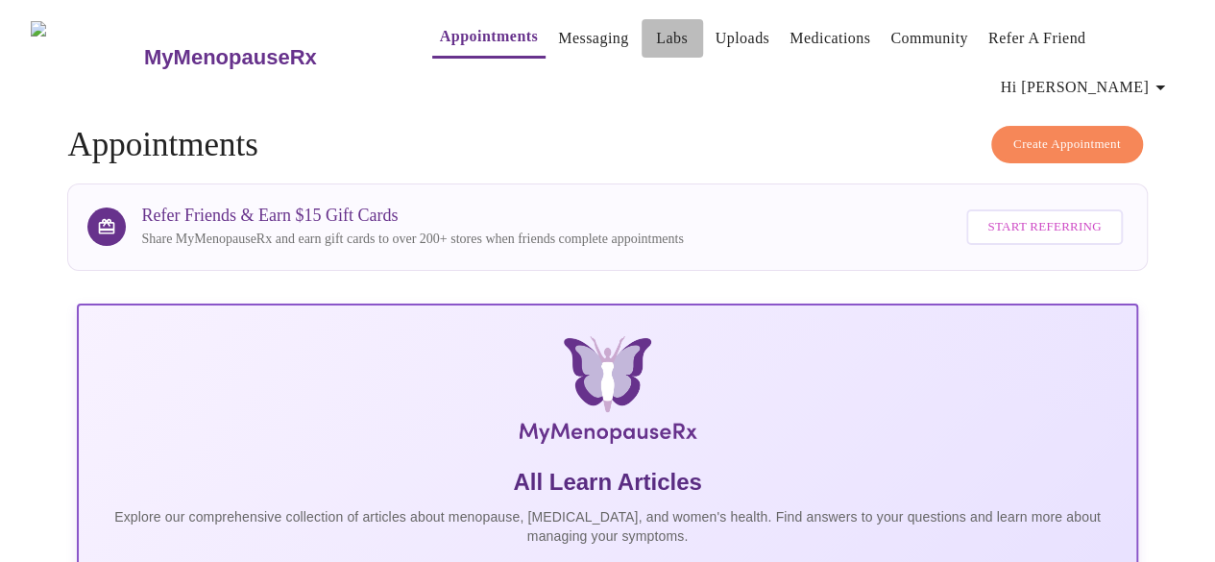
click at [656, 36] on link "Labs" at bounding box center [672, 38] width 32 height 27
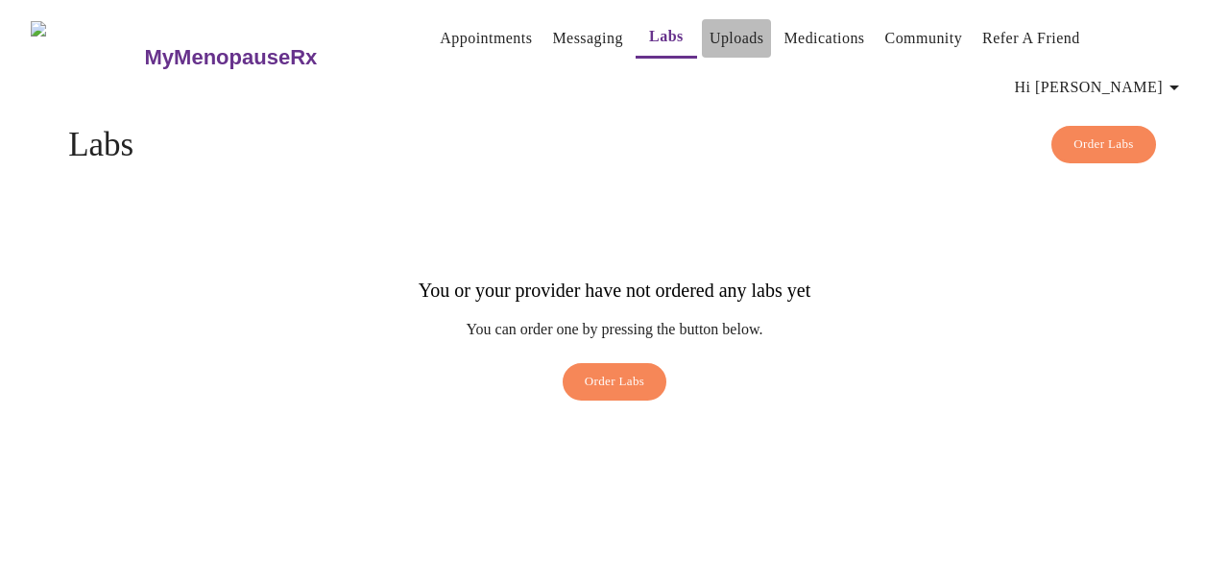
click at [722, 45] on link "Uploads" at bounding box center [737, 38] width 55 height 27
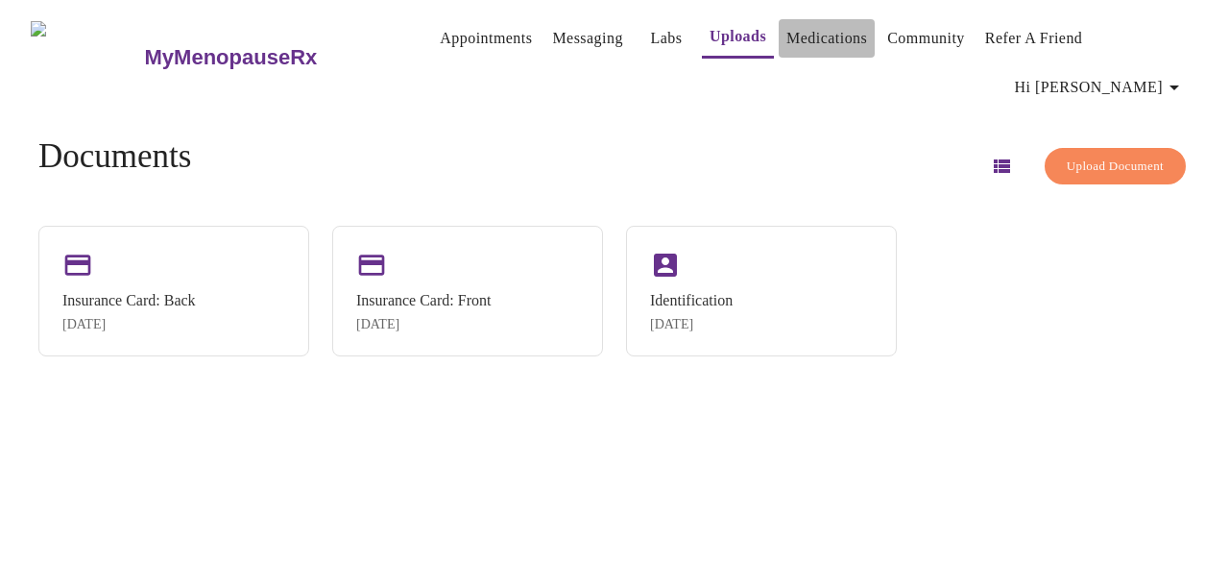
click at [808, 37] on link "Medications" at bounding box center [826, 38] width 81 height 27
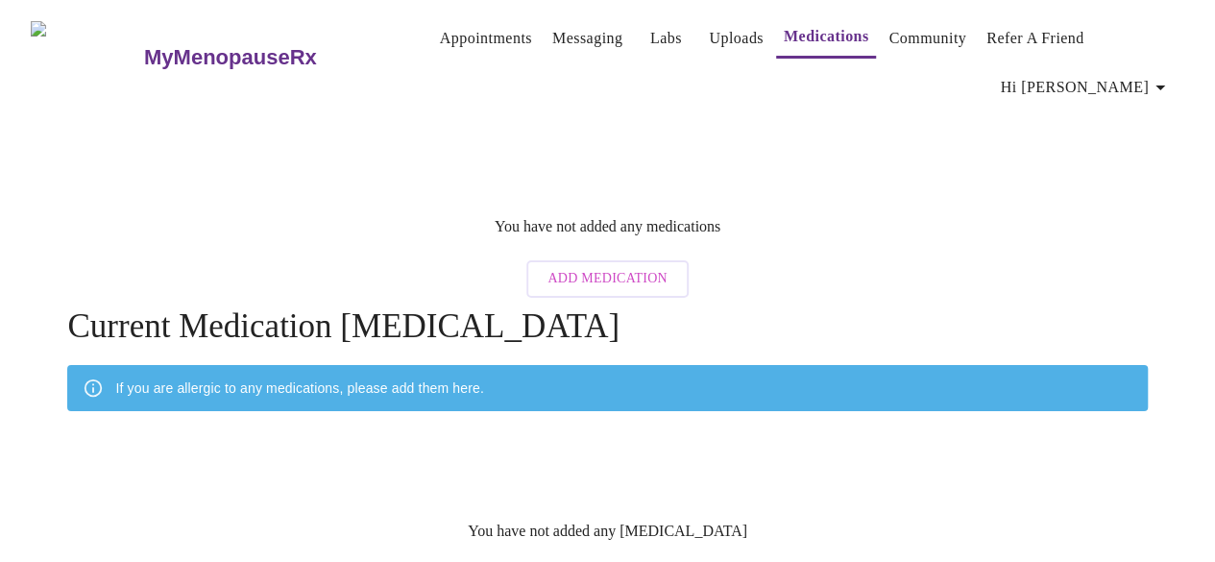
click at [1127, 84] on span "Hi [PERSON_NAME]" at bounding box center [1085, 87] width 171 height 27
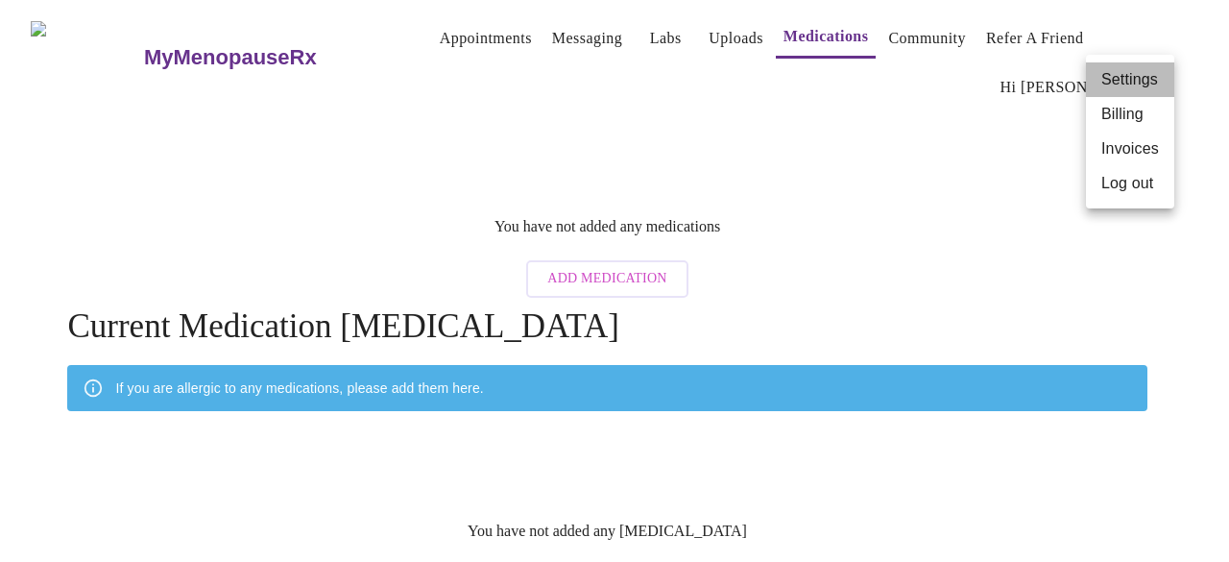
click at [1125, 87] on li "Settings" at bounding box center [1130, 79] width 88 height 35
